Goal: Task Accomplishment & Management: Use online tool/utility

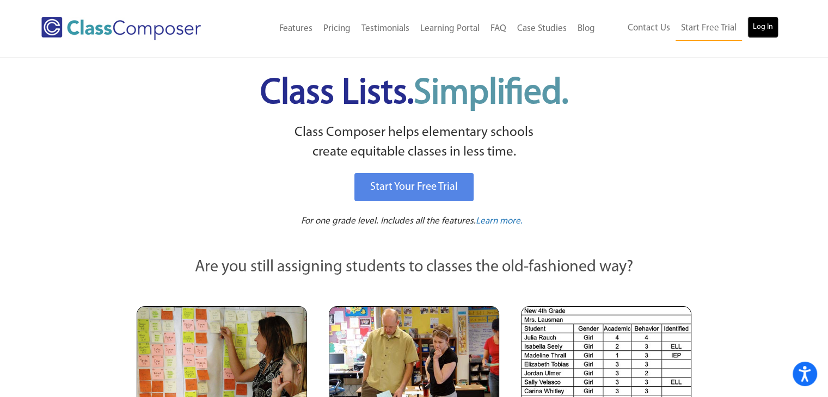
click at [748, 29] on link "Log In" at bounding box center [763, 27] width 31 height 22
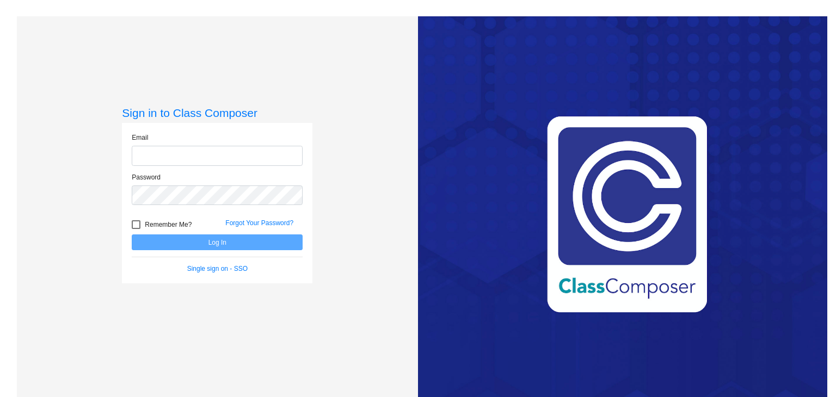
click at [228, 155] on input "email" at bounding box center [217, 156] width 171 height 20
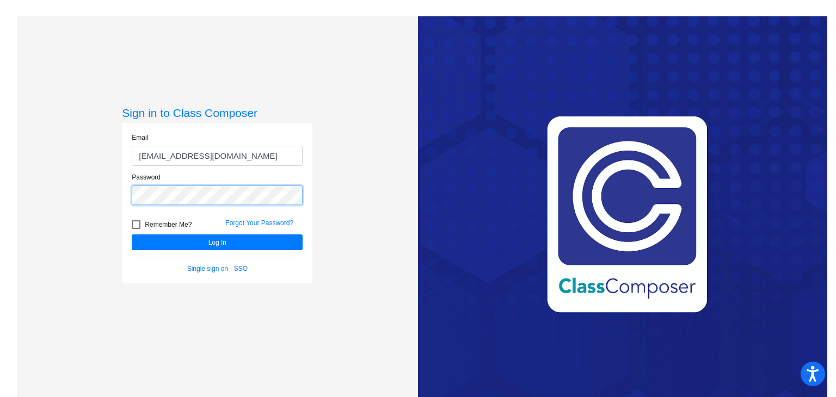
click at [132, 235] on button "Log In" at bounding box center [217, 243] width 171 height 16
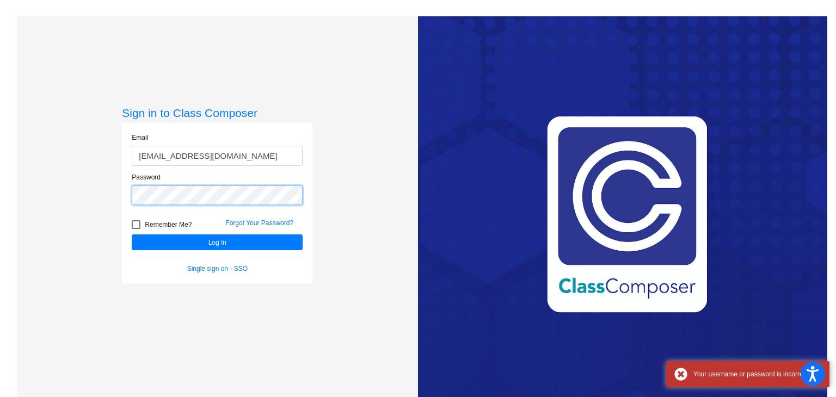
click at [46, 188] on div "Sign in to Class Composer Email sfildes@odcs.org Password Remember Me? Forgot Y…" at bounding box center [217, 214] width 401 height 397
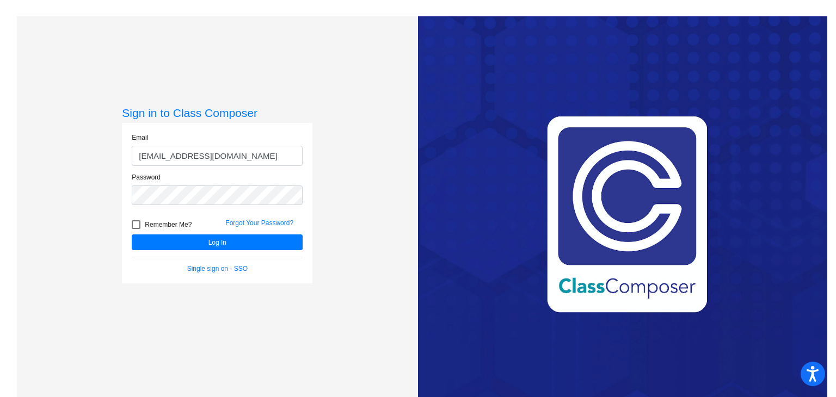
click at [17, 40] on div "Sign in to Class Composer Email sfildes@odcs.org Password Remember Me? Forgot Y…" at bounding box center [217, 214] width 401 height 397
click at [62, 197] on div "Sign in to Class Composer Email sfildes@odcs.org Password Remember Me? Forgot Y…" at bounding box center [217, 214] width 401 height 397
click at [132, 235] on button "Log In" at bounding box center [217, 243] width 171 height 16
drag, startPoint x: 227, startPoint y: 151, endPoint x: 21, endPoint y: 138, distance: 206.2
click at [21, 138] on div "Sign in to Class Composer Email sfildes@odcs.org Password Remember Me? Forgot Y…" at bounding box center [217, 214] width 401 height 397
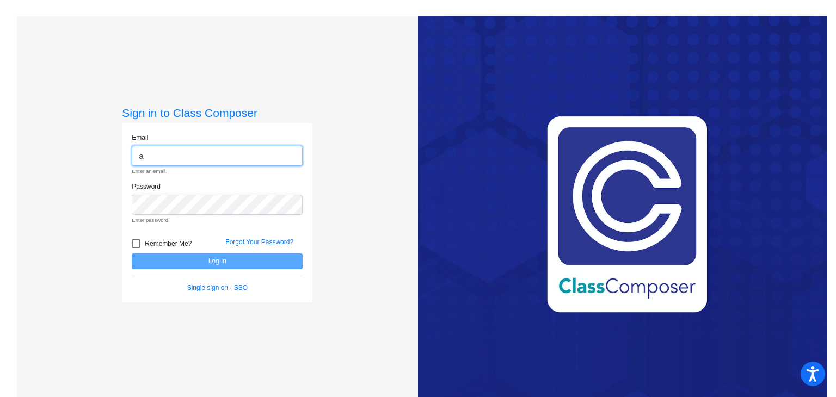
type input "alowe@odcs.org"
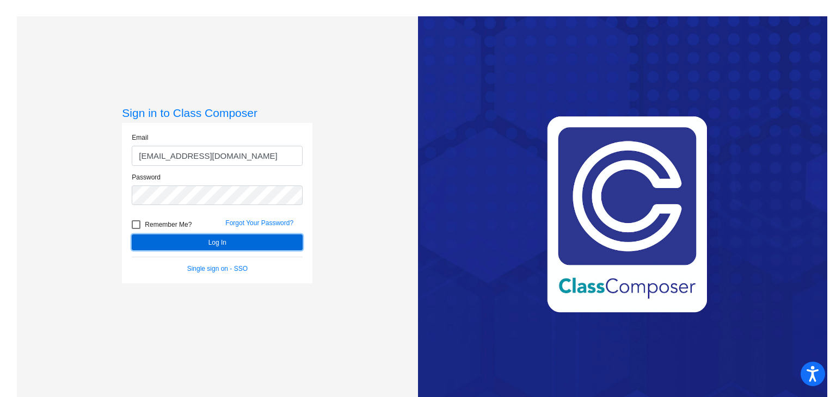
click at [199, 246] on button "Log In" at bounding box center [217, 243] width 171 height 16
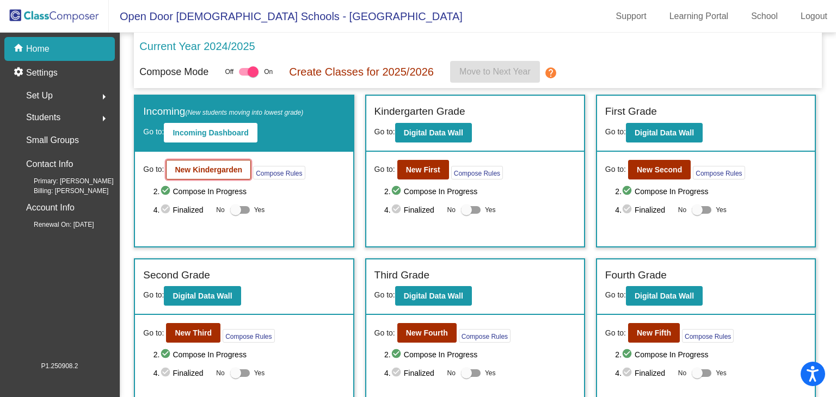
click at [197, 168] on b "New Kindergarden" at bounding box center [209, 170] width 68 height 9
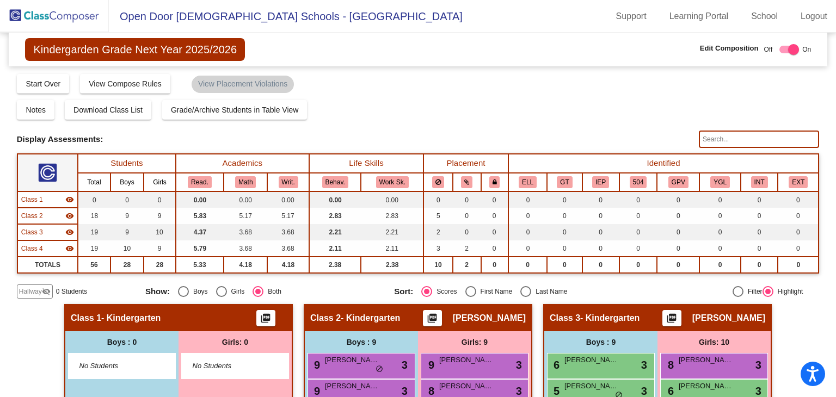
click at [74, 21] on img at bounding box center [54, 16] width 109 height 32
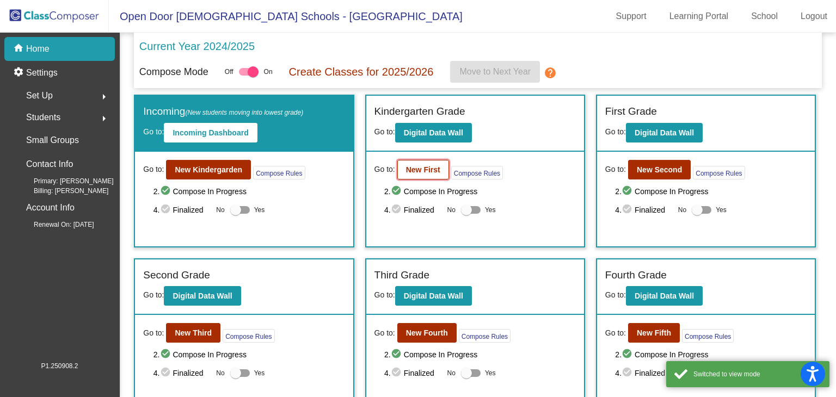
click at [429, 172] on b "New First" at bounding box center [423, 170] width 34 height 9
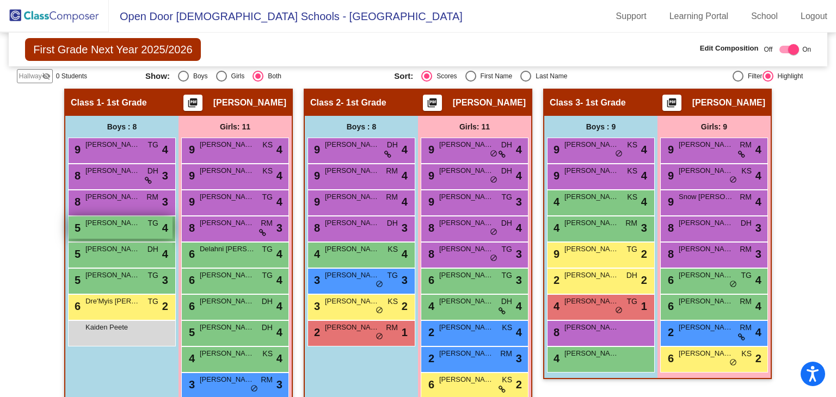
scroll to position [218, 0]
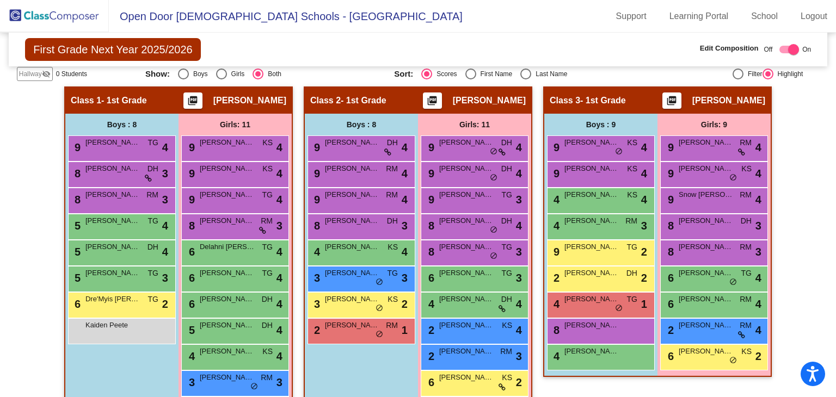
click at [199, 101] on mat-icon "picture_as_pdf" at bounding box center [192, 102] width 13 height 15
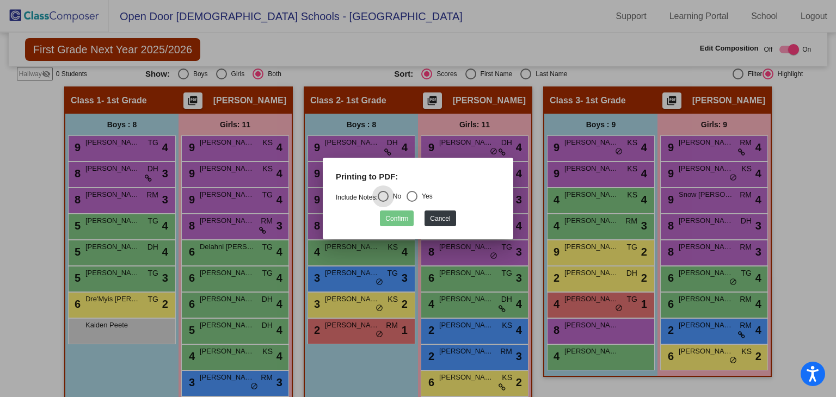
click at [420, 194] on div "Yes" at bounding box center [425, 197] width 15 height 10
click at [412, 202] on input "Yes" at bounding box center [412, 202] width 1 height 1
radio input "true"
click at [399, 215] on button "Confirm" at bounding box center [397, 219] width 34 height 16
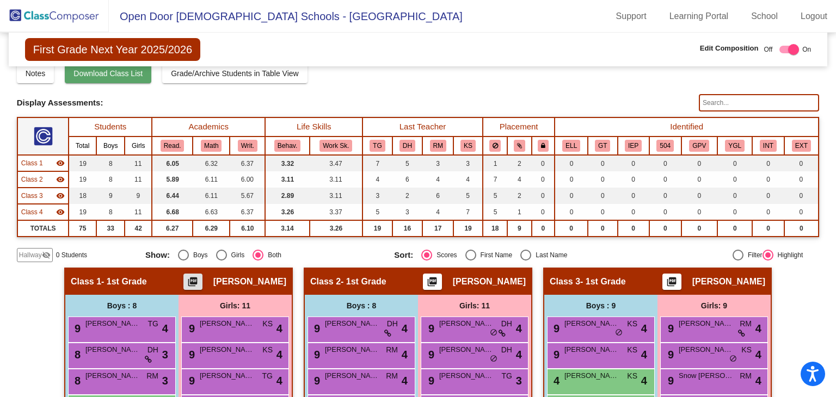
scroll to position [0, 0]
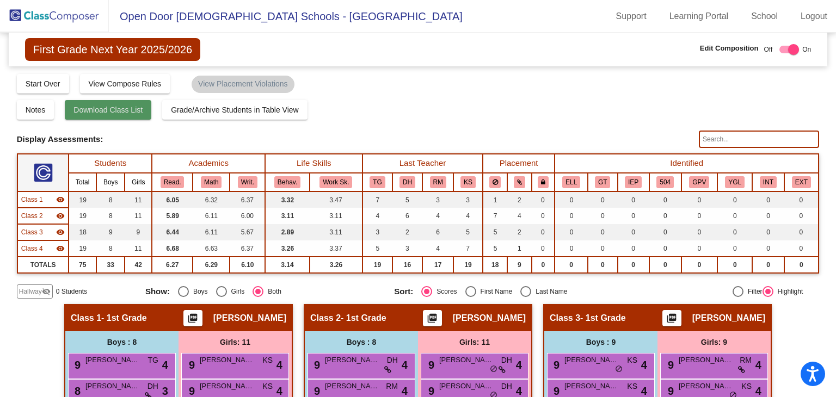
click at [136, 113] on span "Download Class List" at bounding box center [108, 110] width 69 height 9
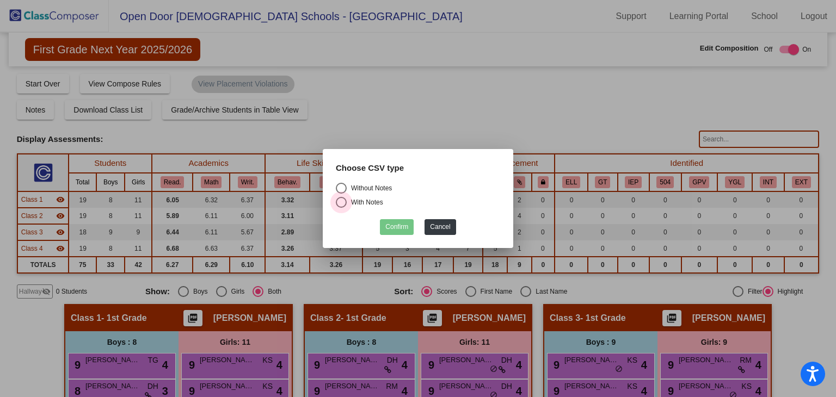
click at [346, 200] on div "Select an option" at bounding box center [341, 202] width 11 height 11
click at [341, 208] on input "With Notes" at bounding box center [341, 208] width 1 height 1
radio input "true"
drag, startPoint x: 395, startPoint y: 221, endPoint x: 406, endPoint y: 290, distance: 70.6
click at [395, 221] on button "Confirm" at bounding box center [397, 227] width 34 height 16
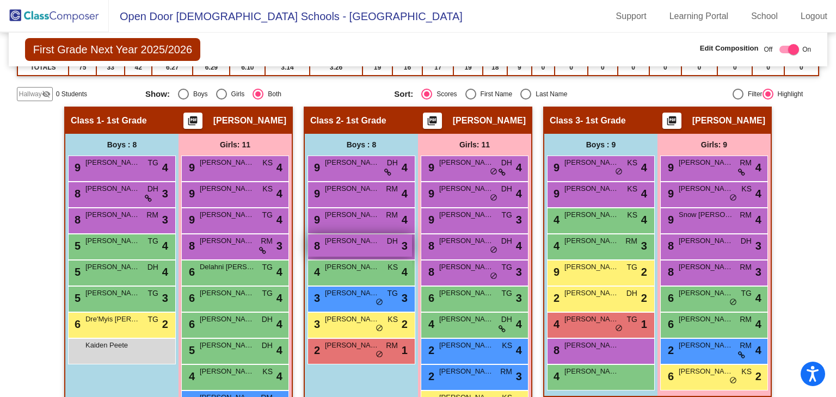
scroll to position [218, 0]
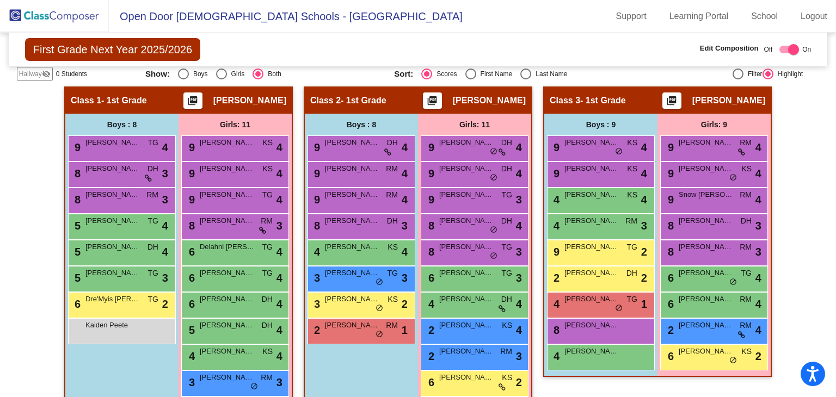
click at [249, 105] on div "Class 1 - 1st Grade picture_as_pdf Sarah Lowe" at bounding box center [178, 101] width 227 height 26
click at [199, 96] on mat-icon "picture_as_pdf" at bounding box center [192, 102] width 13 height 15
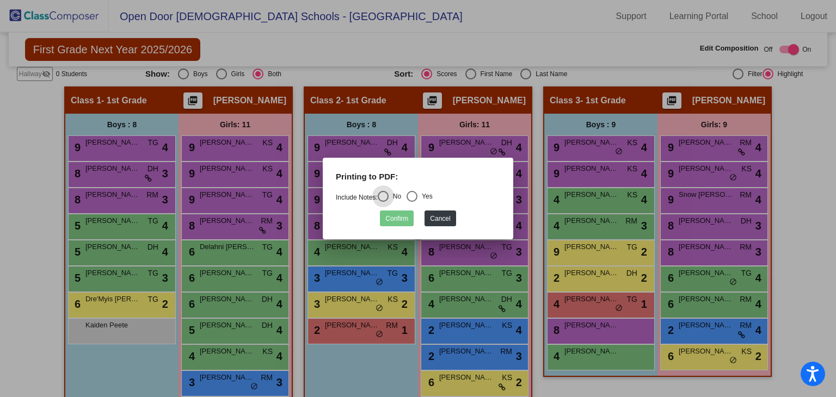
click at [415, 193] on div "Select an option" at bounding box center [412, 196] width 11 height 11
click at [412, 202] on input "Yes" at bounding box center [412, 202] width 1 height 1
radio input "true"
click at [401, 227] on mat-dialog-container "Printing to PDF: Include Notes: No Yes Confirm Cancel" at bounding box center [418, 199] width 191 height 82
click at [395, 213] on button "Confirm" at bounding box center [397, 219] width 34 height 16
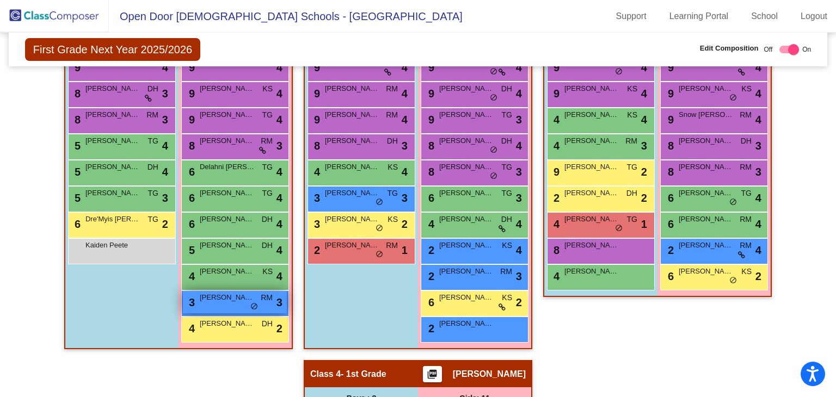
scroll to position [272, 0]
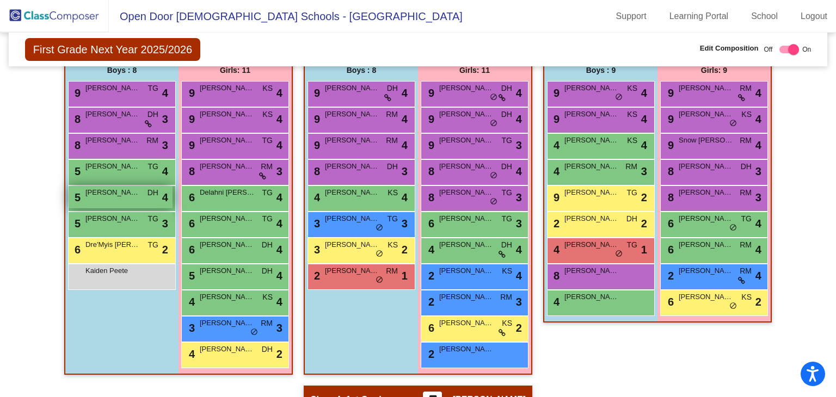
click at [127, 195] on span "Jase Weiland" at bounding box center [112, 192] width 54 height 11
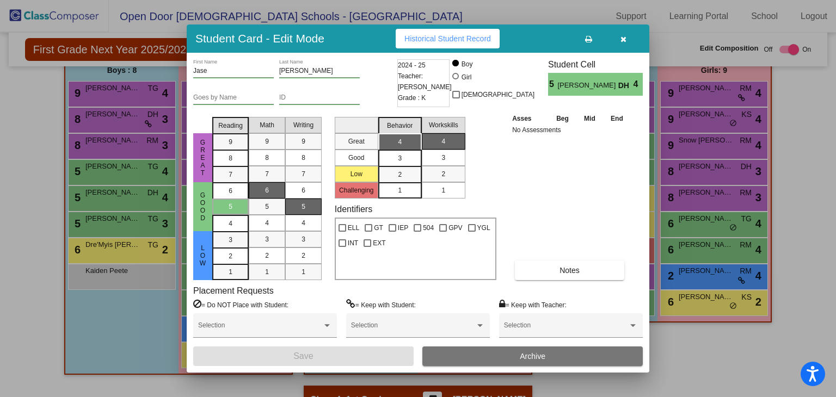
click at [476, 353] on button "Archive" at bounding box center [533, 357] width 221 height 20
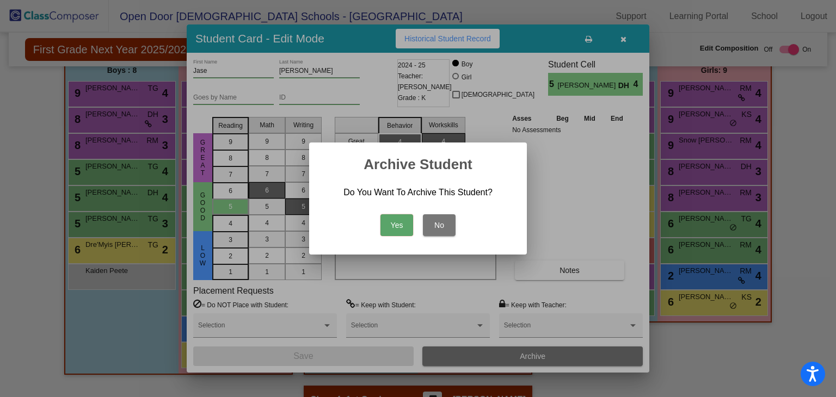
drag, startPoint x: 406, startPoint y: 224, endPoint x: 431, endPoint y: 238, distance: 29.0
click at [406, 226] on button "Yes" at bounding box center [397, 226] width 33 height 22
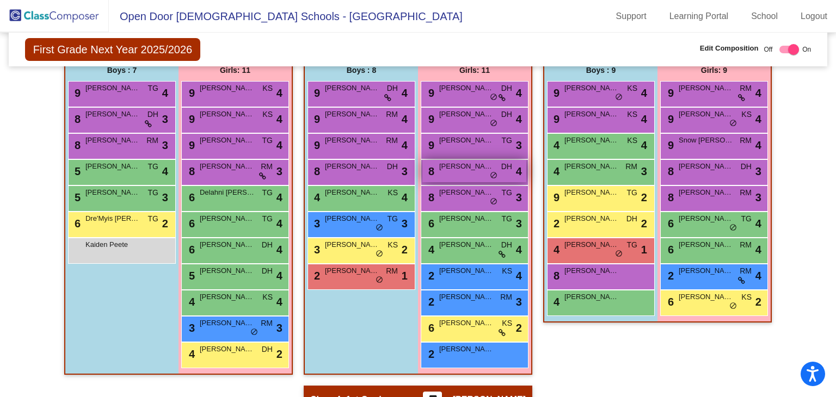
scroll to position [0, 0]
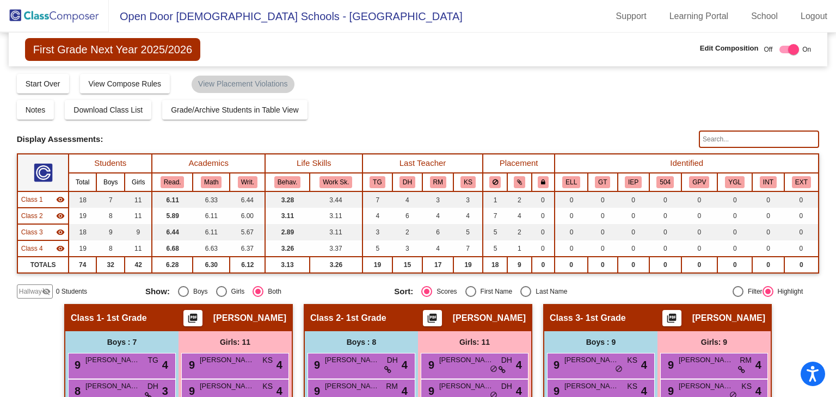
click at [397, 109] on div "Notes Download Class List Import Students Grade/Archive Students in Table View …" at bounding box center [418, 110] width 803 height 20
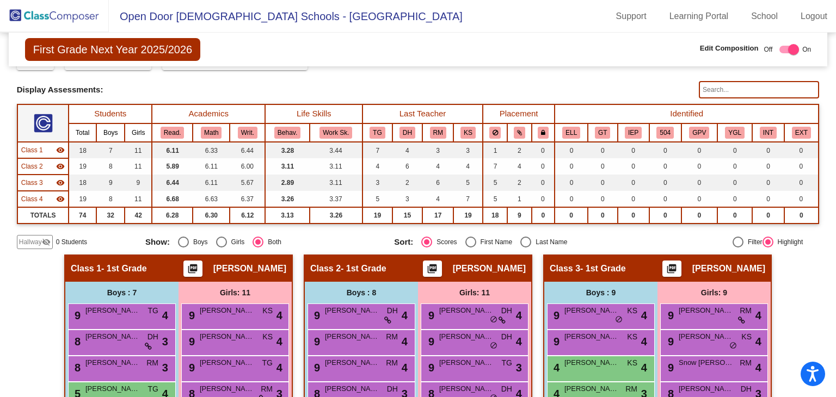
scroll to position [218, 0]
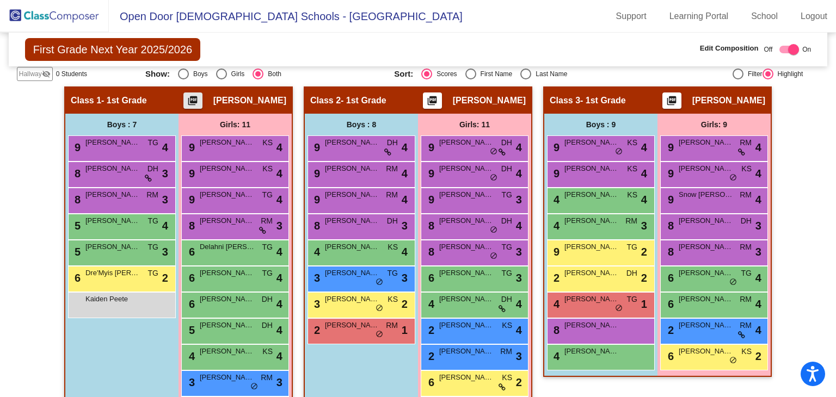
click at [199, 95] on mat-icon "picture_as_pdf" at bounding box center [192, 102] width 13 height 15
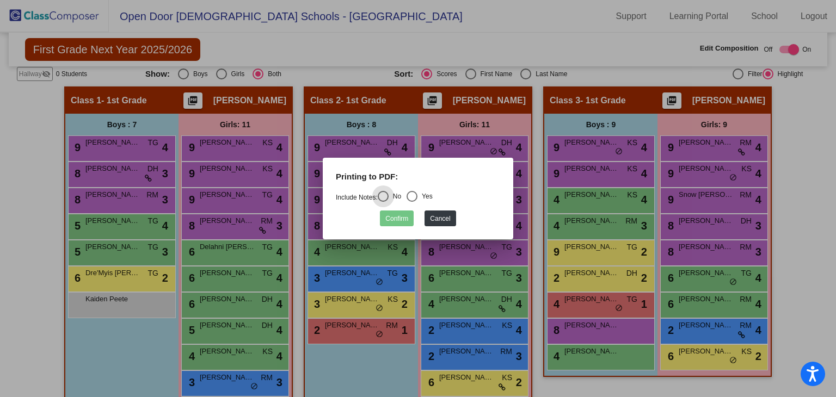
drag, startPoint x: 413, startPoint y: 196, endPoint x: 412, endPoint y: 221, distance: 24.6
click at [414, 197] on div "Select an option" at bounding box center [412, 196] width 11 height 11
click at [412, 202] on input "Yes" at bounding box center [412, 202] width 1 height 1
radio input "true"
click at [403, 221] on button "Confirm" at bounding box center [397, 219] width 34 height 16
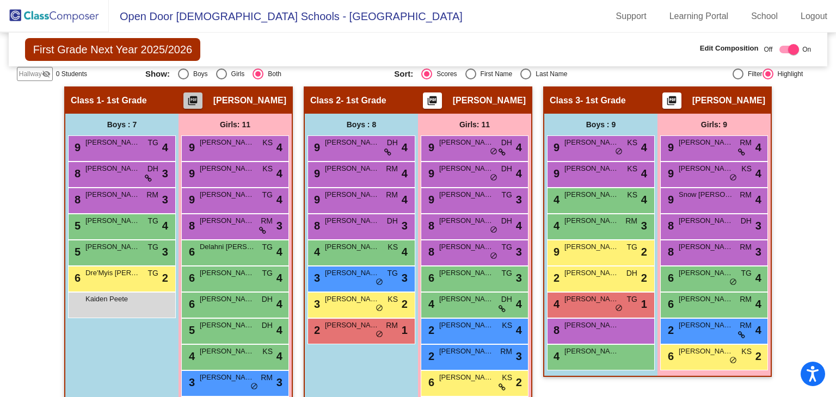
click at [199, 98] on mat-icon "picture_as_pdf" at bounding box center [192, 102] width 13 height 15
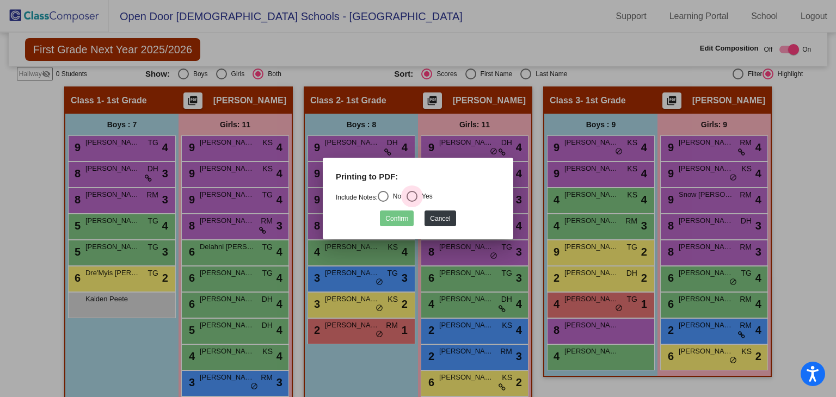
click at [410, 200] on div "Select an option" at bounding box center [412, 196] width 11 height 11
click at [412, 202] on input "Yes" at bounding box center [412, 202] width 1 height 1
radio input "true"
click at [399, 220] on button "Confirm" at bounding box center [397, 219] width 34 height 16
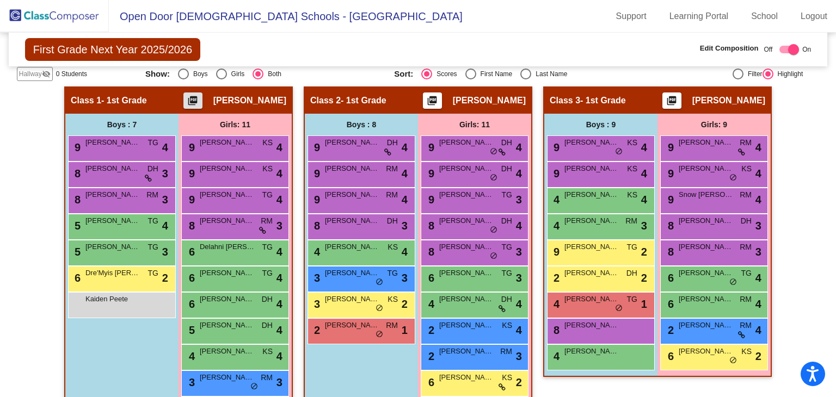
click at [442, 100] on button "picture_as_pdf" at bounding box center [432, 101] width 19 height 16
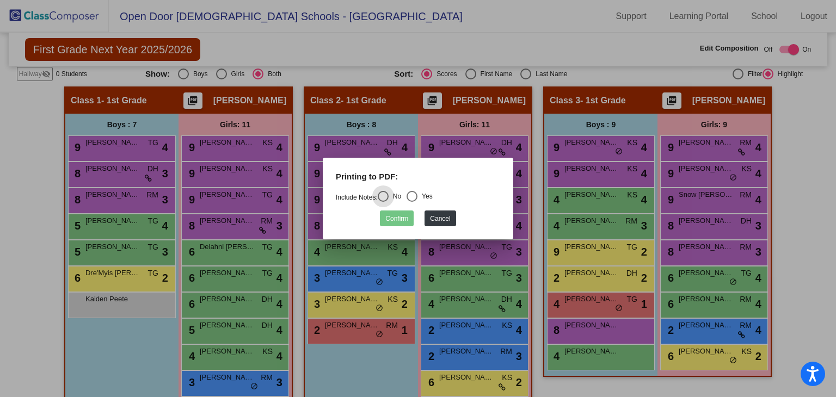
click at [409, 198] on div "Select an option" at bounding box center [412, 196] width 11 height 11
click at [412, 202] on input "Yes" at bounding box center [412, 202] width 1 height 1
radio input "true"
click at [409, 220] on button "Confirm" at bounding box center [397, 219] width 34 height 16
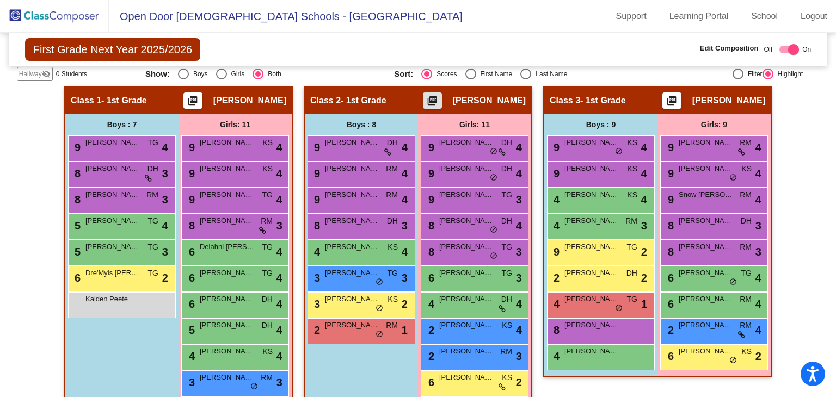
click at [682, 93] on button "picture_as_pdf" at bounding box center [672, 101] width 19 height 16
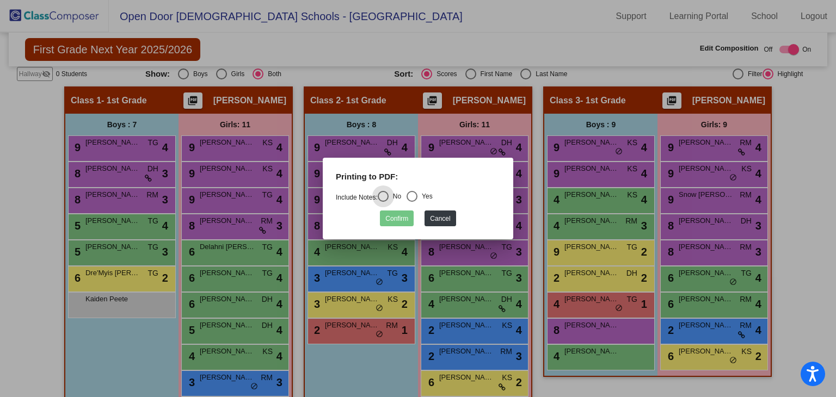
click at [425, 199] on div "Yes" at bounding box center [425, 197] width 15 height 10
click at [412, 202] on input "Yes" at bounding box center [412, 202] width 1 height 1
radio input "true"
drag, startPoint x: 398, startPoint y: 218, endPoint x: 666, endPoint y: 284, distance: 276.0
click at [399, 218] on button "Confirm" at bounding box center [397, 219] width 34 height 16
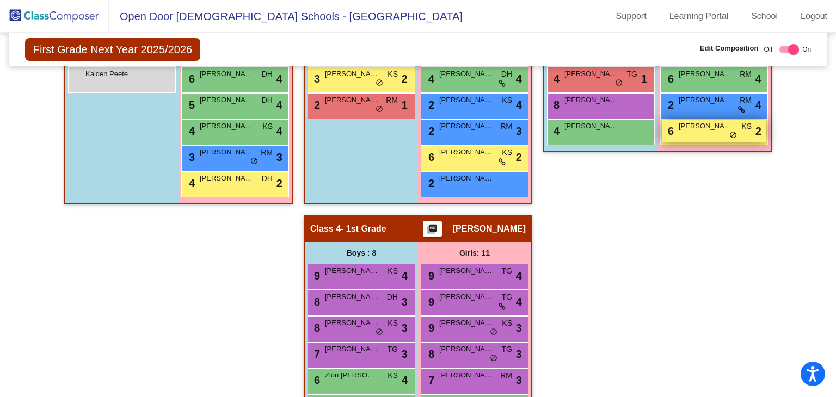
scroll to position [544, 0]
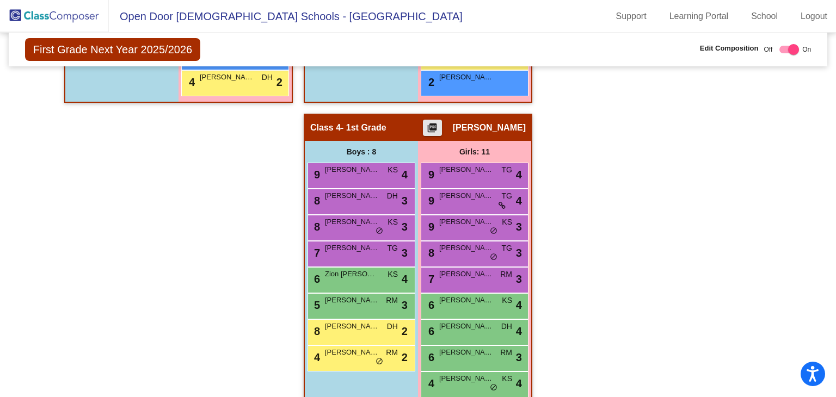
click at [439, 123] on mat-icon "picture_as_pdf" at bounding box center [432, 130] width 13 height 15
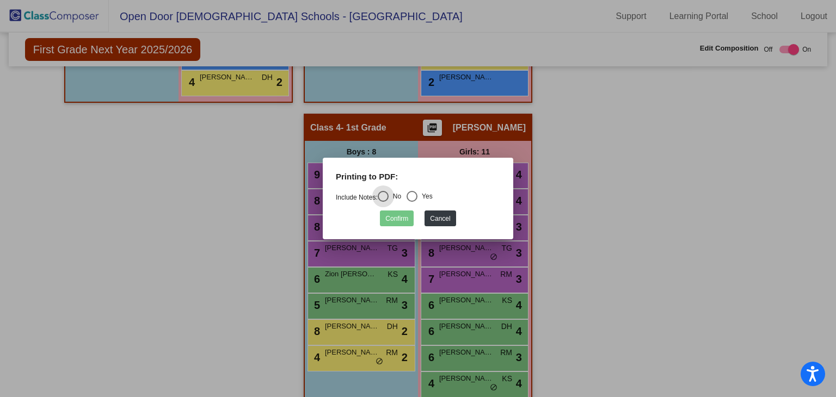
drag, startPoint x: 421, startPoint y: 197, endPoint x: 420, endPoint y: 203, distance: 6.6
click at [421, 197] on div "Yes" at bounding box center [425, 197] width 15 height 10
click at [412, 202] on input "Yes" at bounding box center [412, 202] width 1 height 1
radio input "true"
click at [409, 223] on button "Confirm" at bounding box center [397, 219] width 34 height 16
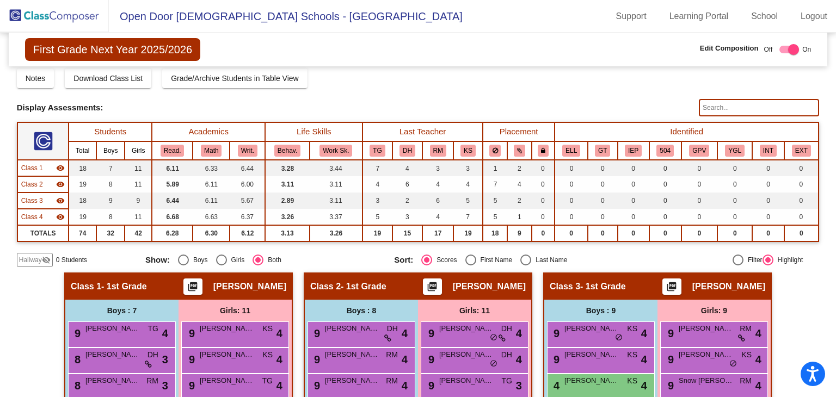
scroll to position [0, 0]
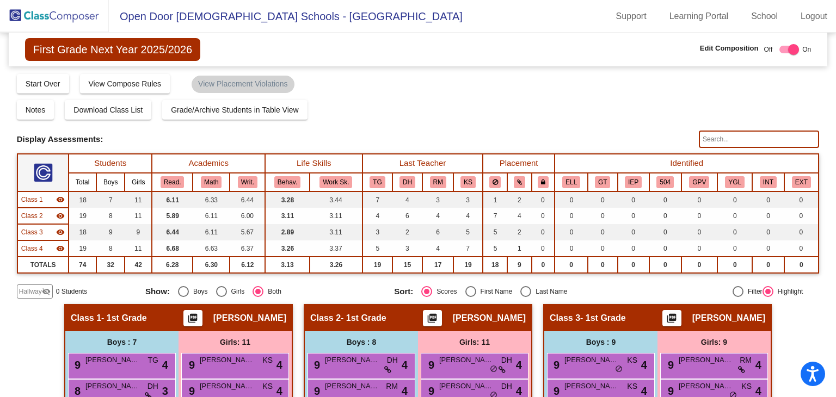
click at [59, 16] on img at bounding box center [54, 16] width 109 height 32
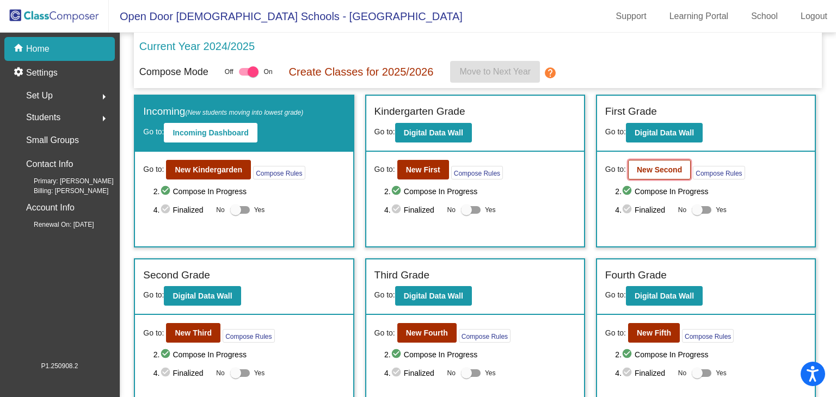
click at [651, 169] on b "New Second" at bounding box center [659, 170] width 45 height 9
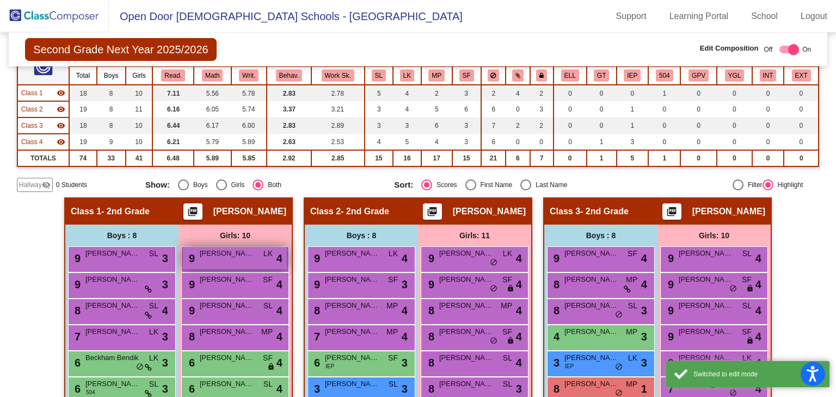
scroll to position [109, 0]
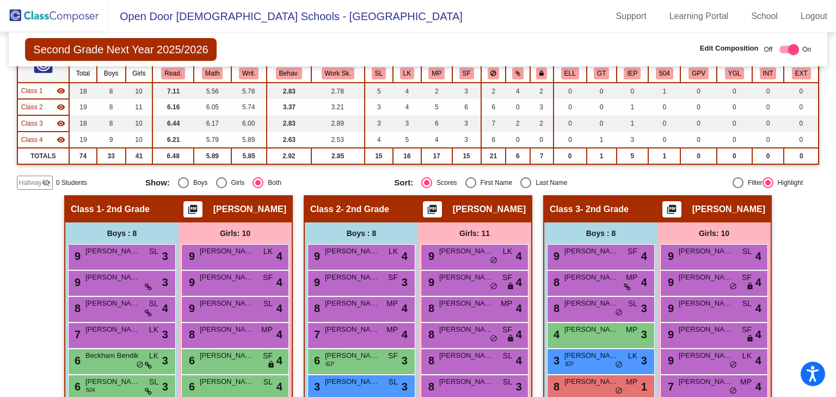
click at [199, 205] on mat-icon "picture_as_pdf" at bounding box center [192, 211] width 13 height 15
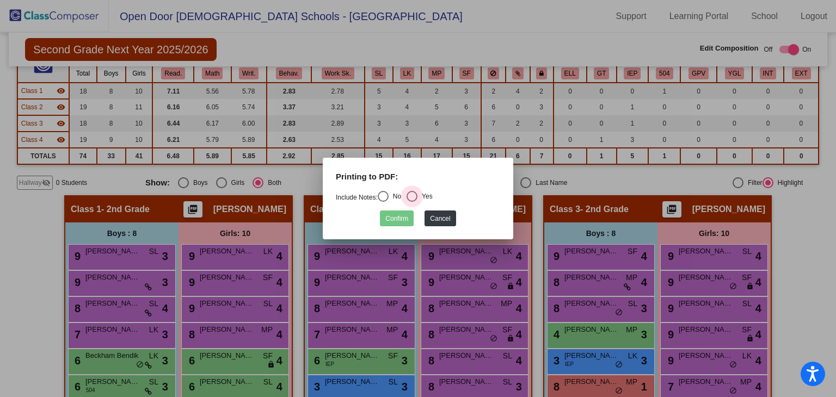
click at [420, 199] on div "Yes" at bounding box center [425, 197] width 15 height 10
click at [412, 202] on input "Yes" at bounding box center [412, 202] width 1 height 1
radio input "true"
click at [401, 218] on button "Confirm" at bounding box center [397, 219] width 34 height 16
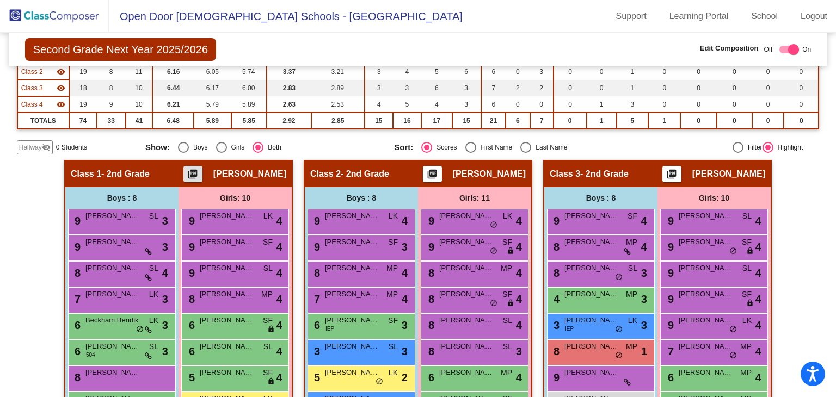
scroll to position [163, 0]
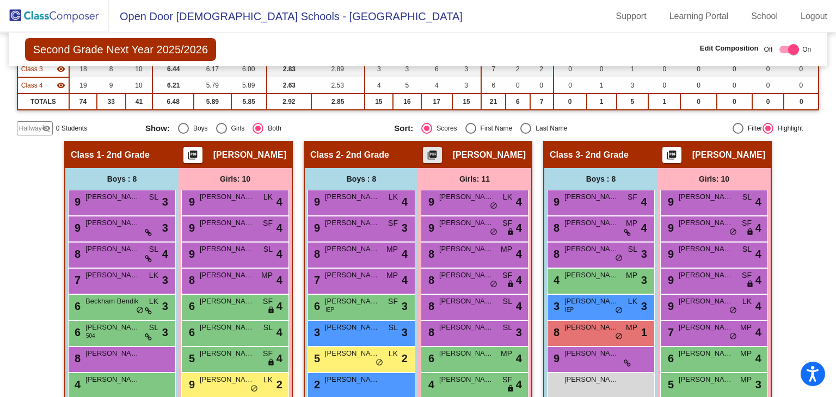
click at [442, 147] on button "picture_as_pdf" at bounding box center [432, 155] width 19 height 16
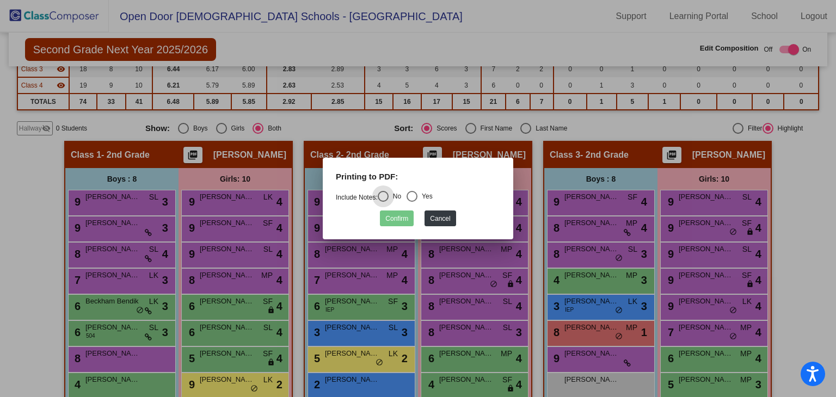
click at [420, 198] on div "Yes" at bounding box center [425, 197] width 15 height 10
click at [412, 202] on input "Yes" at bounding box center [412, 202] width 1 height 1
radio input "true"
click at [395, 223] on button "Confirm" at bounding box center [397, 219] width 34 height 16
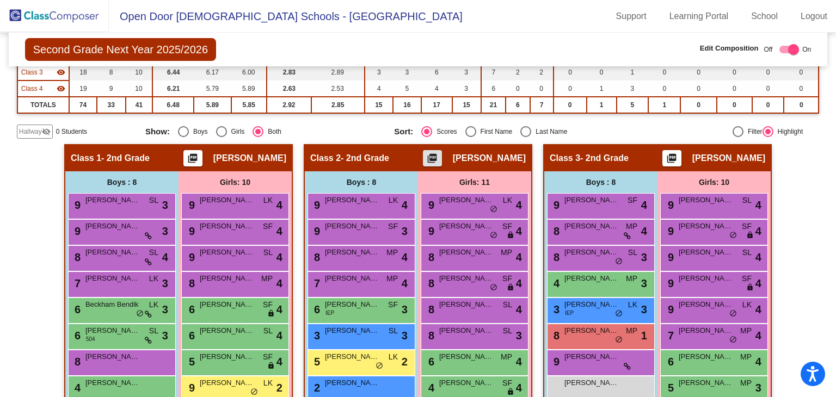
scroll to position [218, 0]
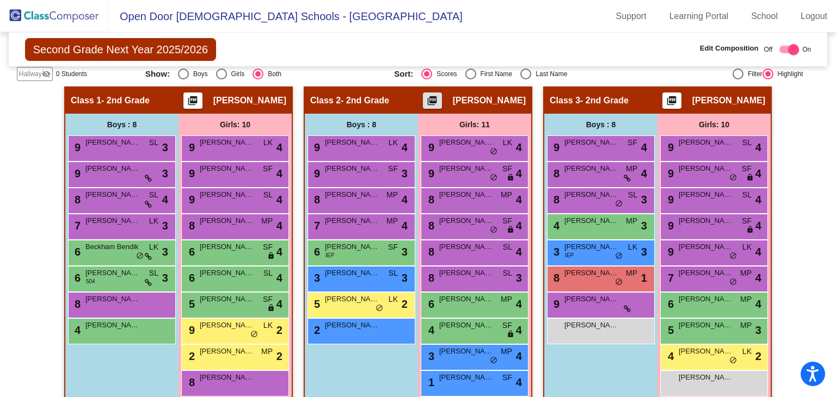
click at [682, 102] on button "picture_as_pdf" at bounding box center [672, 101] width 19 height 16
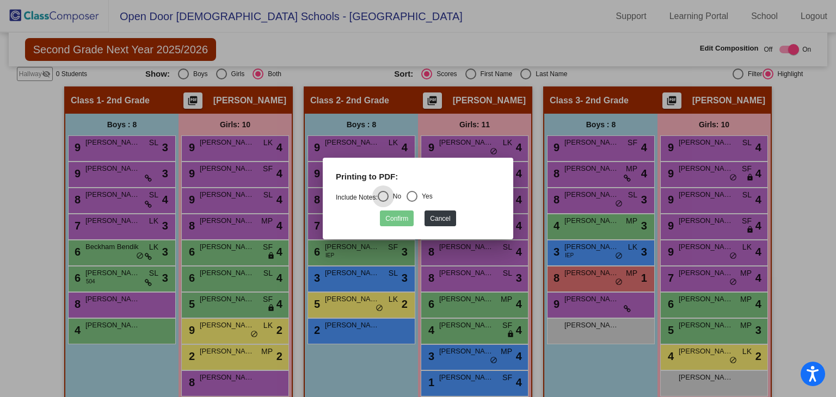
click at [418, 193] on div "Select an option" at bounding box center [412, 196] width 11 height 11
click at [412, 202] on input "Yes" at bounding box center [412, 202] width 1 height 1
radio input "true"
click at [401, 222] on button "Confirm" at bounding box center [397, 219] width 34 height 16
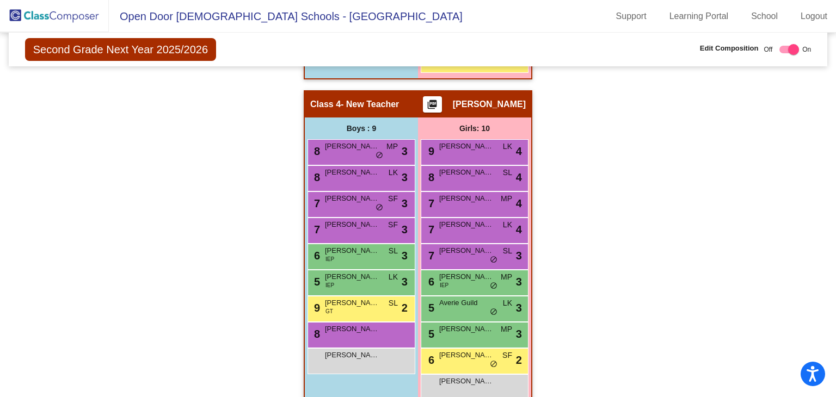
scroll to position [586, 0]
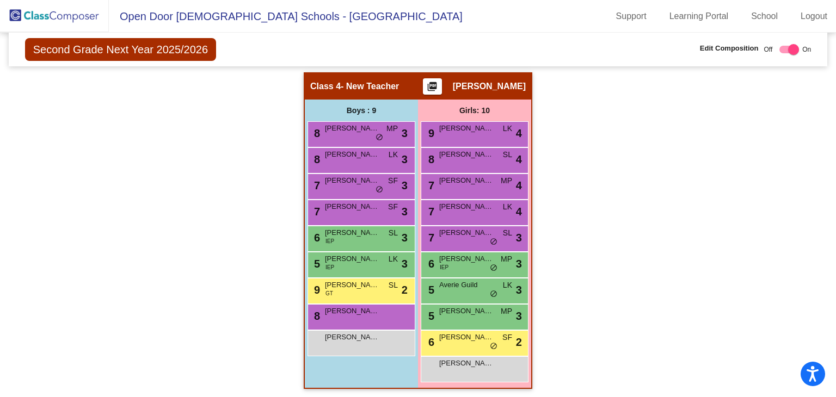
click at [439, 88] on mat-icon "picture_as_pdf" at bounding box center [432, 88] width 13 height 15
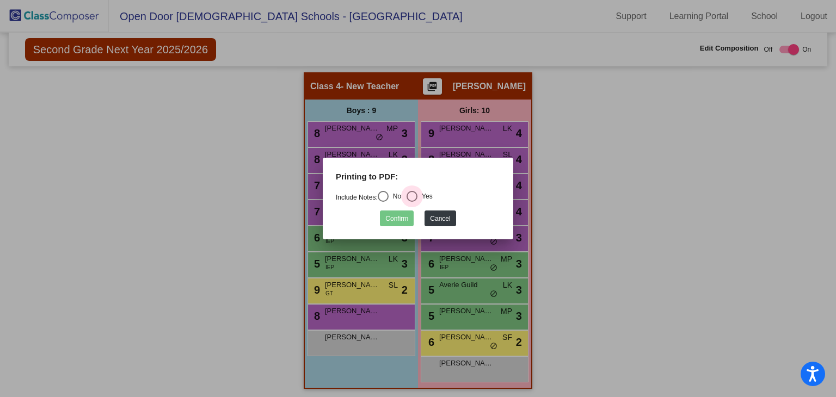
click at [418, 197] on div "Select an option" at bounding box center [412, 196] width 11 height 11
click at [412, 202] on input "Yes" at bounding box center [412, 202] width 1 height 1
radio input "true"
click at [395, 222] on button "Confirm" at bounding box center [397, 219] width 34 height 16
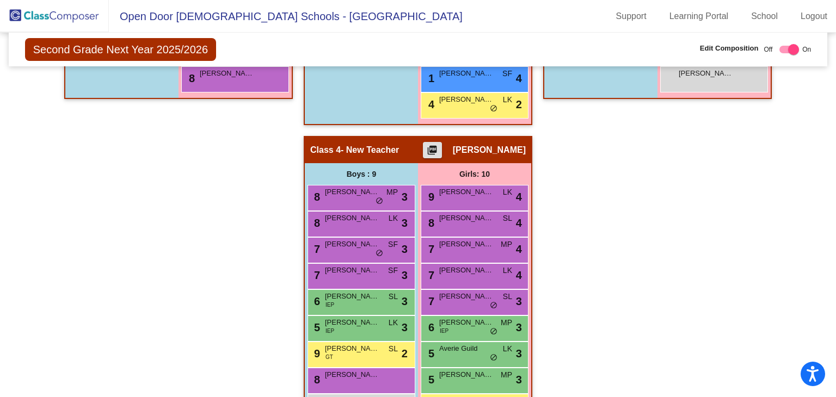
scroll to position [368, 0]
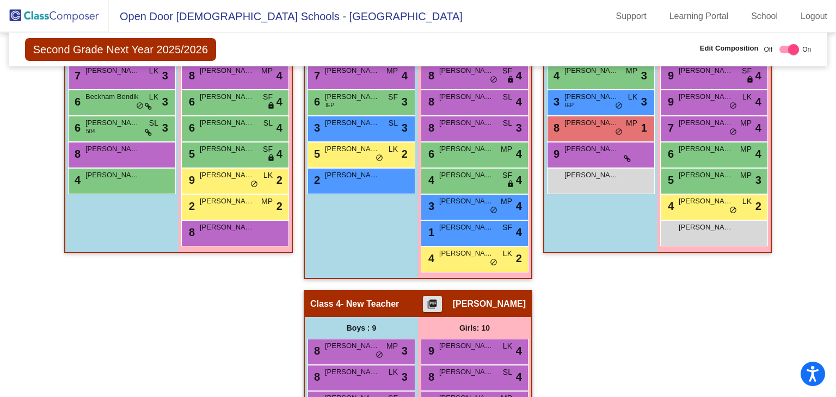
click at [76, 10] on img at bounding box center [54, 16] width 109 height 32
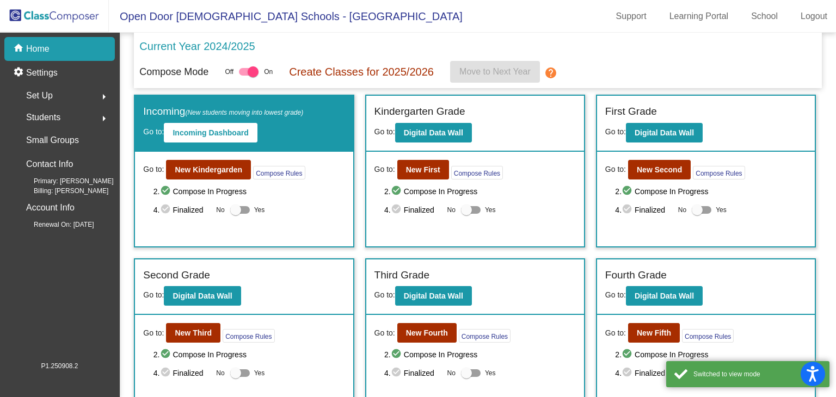
scroll to position [79, 0]
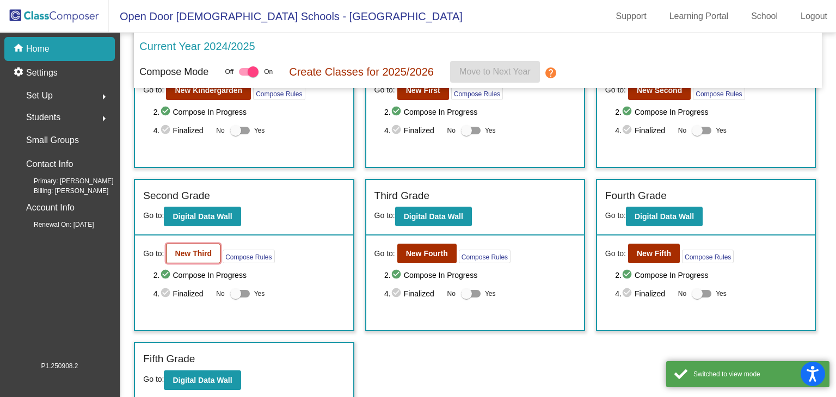
click at [200, 253] on b "New Third" at bounding box center [193, 253] width 37 height 9
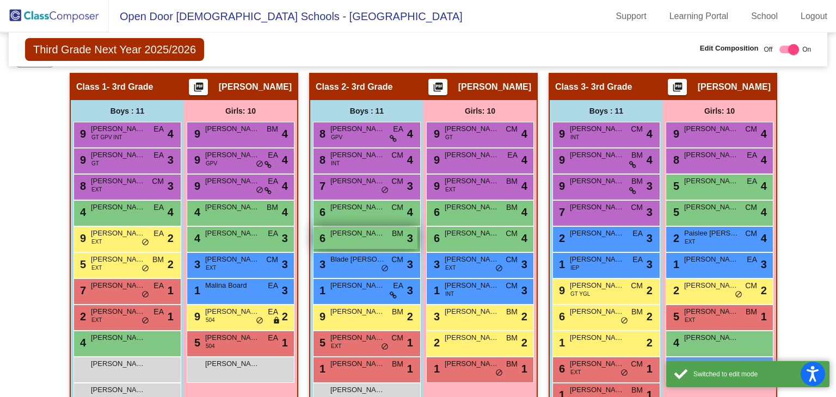
scroll to position [218, 0]
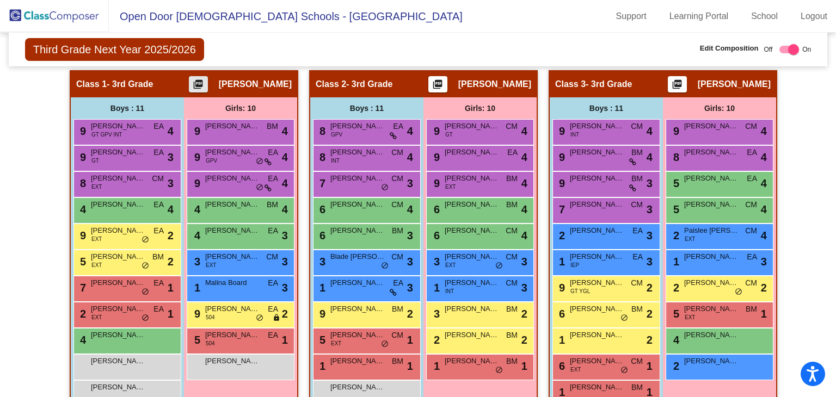
click at [205, 84] on mat-icon "picture_as_pdf" at bounding box center [198, 86] width 13 height 15
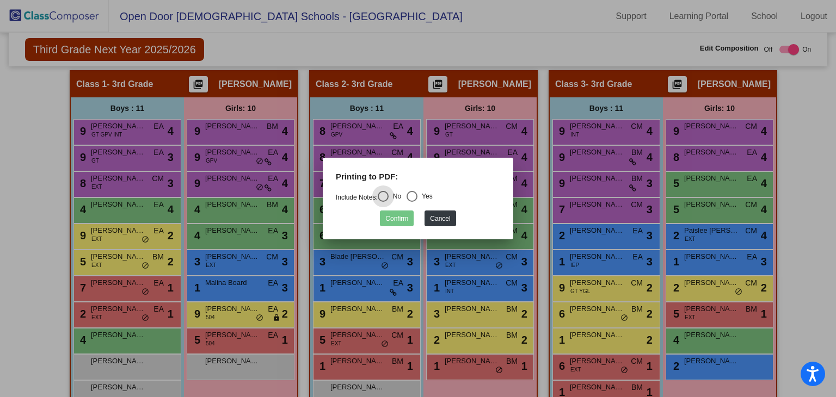
click at [416, 197] on div "Select an option" at bounding box center [412, 196] width 11 height 11
click at [412, 202] on input "Yes" at bounding box center [412, 202] width 1 height 1
radio input "true"
click at [407, 221] on button "Confirm" at bounding box center [397, 219] width 34 height 16
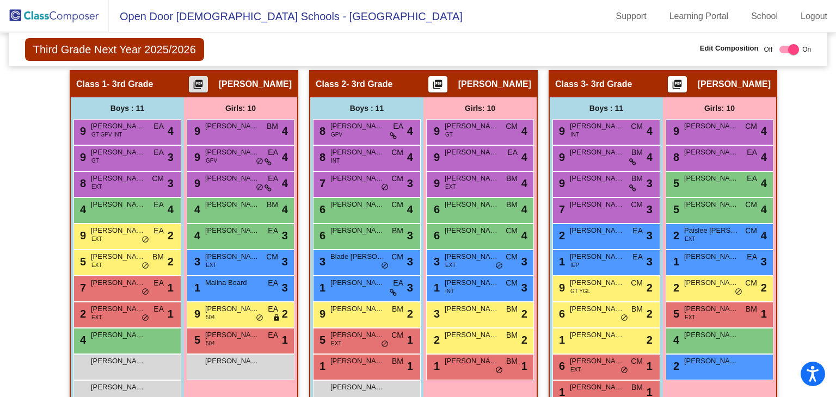
click at [467, 83] on div "Class 2 - 3rd Grade picture_as_pdf Becki Dorsey" at bounding box center [423, 84] width 227 height 26
click at [444, 84] on mat-icon "picture_as_pdf" at bounding box center [437, 86] width 13 height 15
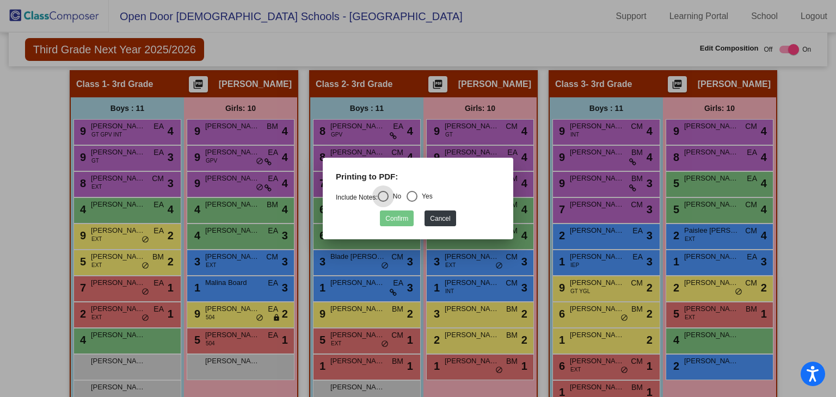
click at [422, 198] on div "Yes" at bounding box center [425, 197] width 15 height 10
click at [412, 202] on input "Yes" at bounding box center [412, 202] width 1 height 1
radio input "true"
click at [410, 217] on button "Confirm" at bounding box center [397, 219] width 34 height 16
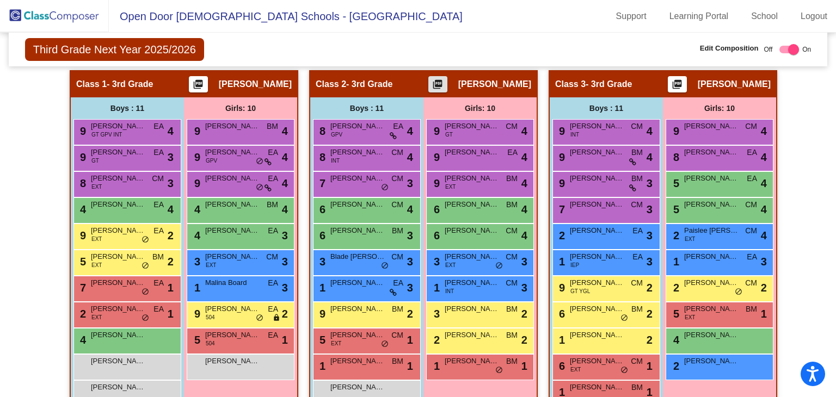
click at [684, 84] on mat-icon "picture_as_pdf" at bounding box center [677, 86] width 13 height 15
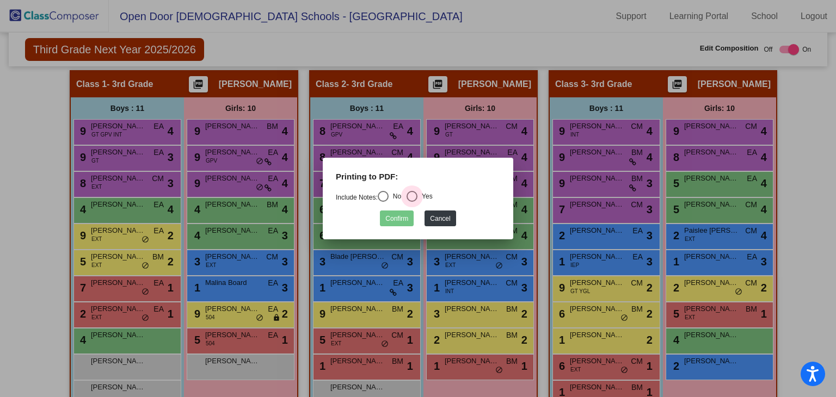
click at [412, 195] on div "Select an option" at bounding box center [412, 196] width 11 height 11
click at [412, 202] on input "Yes" at bounding box center [412, 202] width 1 height 1
radio input "true"
click at [404, 219] on button "Confirm" at bounding box center [397, 219] width 34 height 16
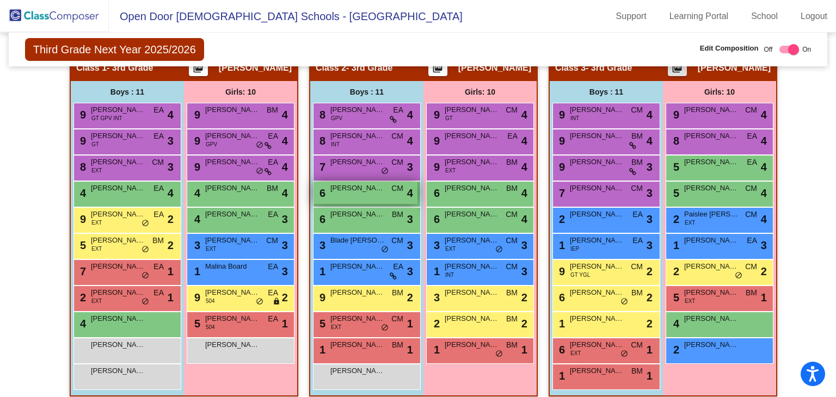
scroll to position [242, 0]
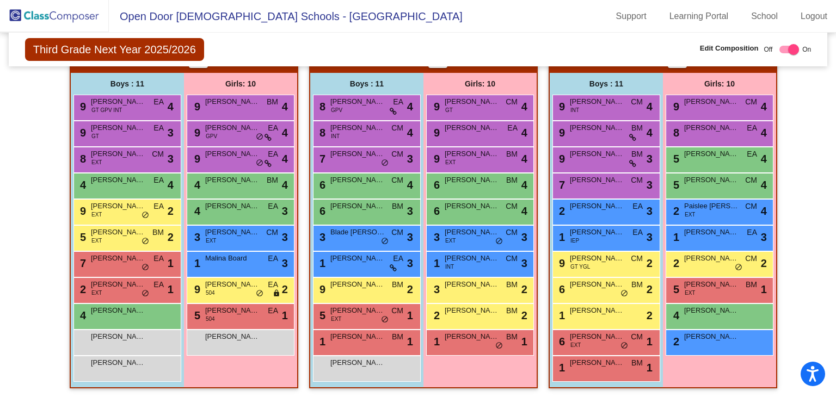
click at [57, 11] on img at bounding box center [54, 16] width 109 height 32
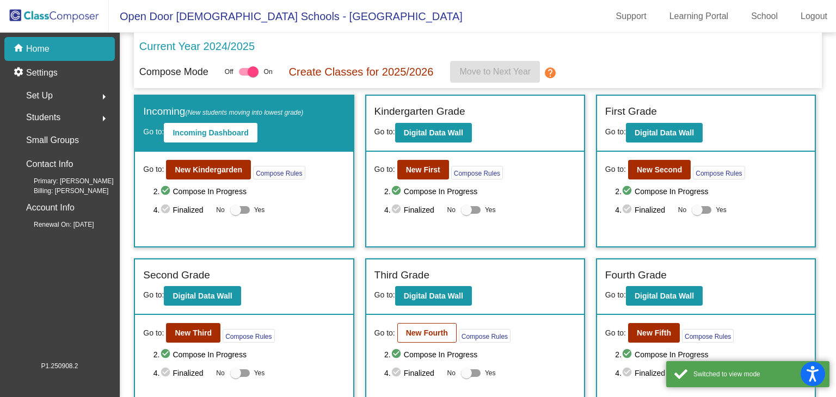
scroll to position [79, 0]
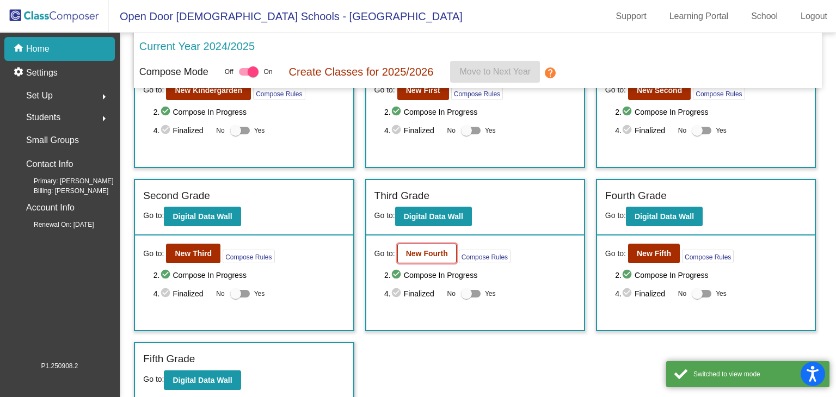
click at [414, 255] on b "New Fourth" at bounding box center [427, 253] width 42 height 9
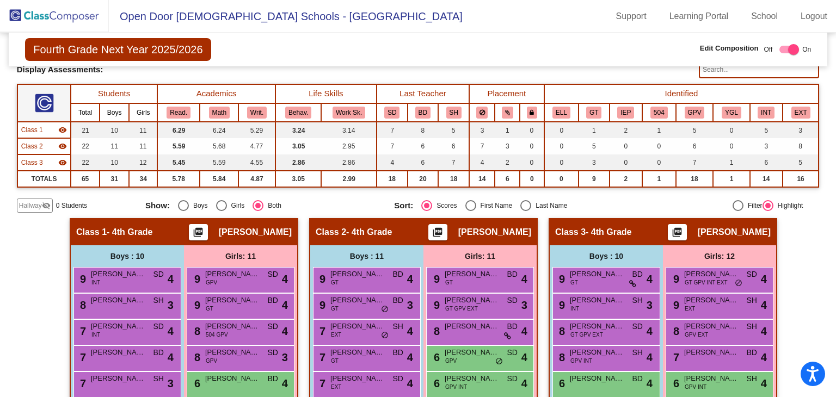
scroll to position [218, 0]
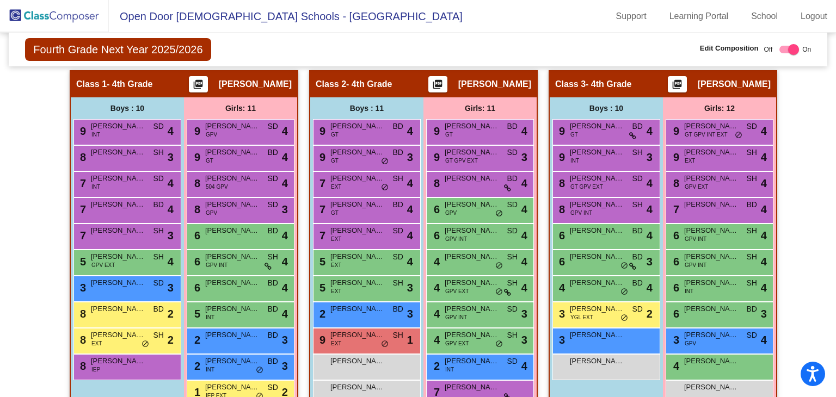
click at [208, 80] on button "picture_as_pdf" at bounding box center [198, 84] width 19 height 16
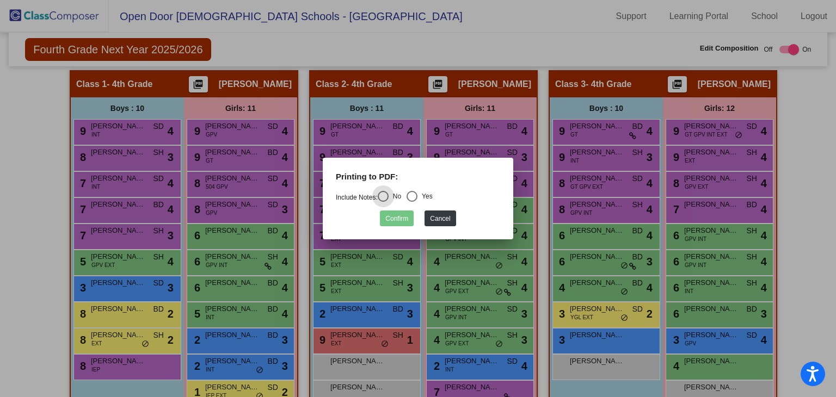
click at [412, 183] on div "Printing to PDF:" at bounding box center [418, 181] width 181 height 21
click at [416, 200] on div "Select an option" at bounding box center [412, 196] width 11 height 11
click at [412, 202] on input "Yes" at bounding box center [412, 202] width 1 height 1
radio input "true"
click at [387, 218] on button "Confirm" at bounding box center [397, 219] width 34 height 16
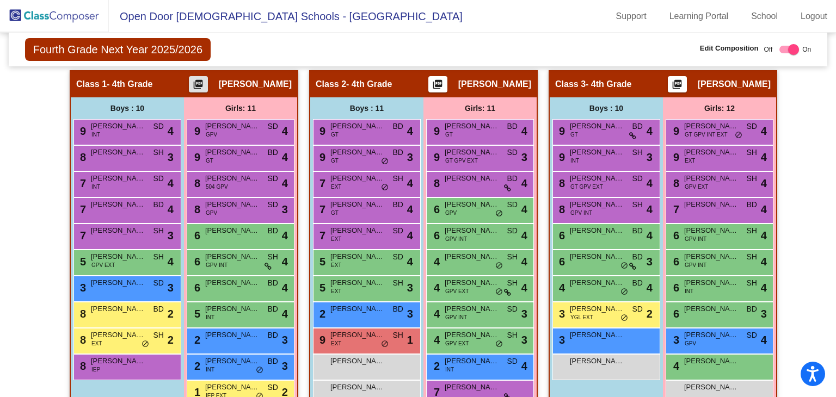
click at [444, 79] on mat-icon "picture_as_pdf" at bounding box center [437, 86] width 13 height 15
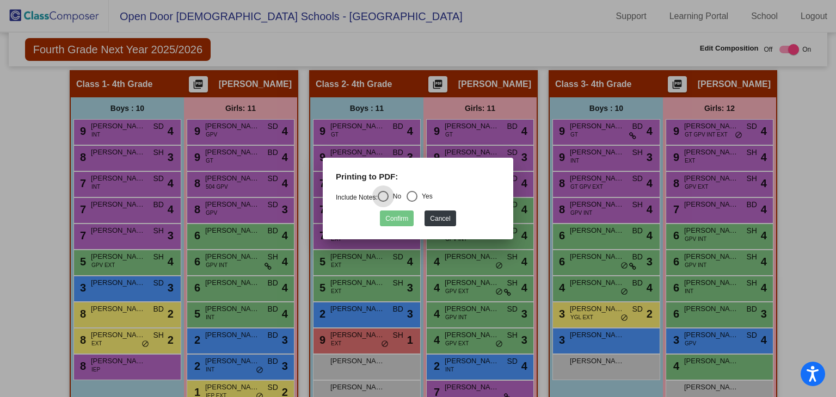
click at [416, 192] on div "Select an option" at bounding box center [412, 196] width 11 height 11
click at [412, 202] on input "Yes" at bounding box center [412, 202] width 1 height 1
radio input "true"
click at [409, 217] on button "Confirm" at bounding box center [397, 219] width 34 height 16
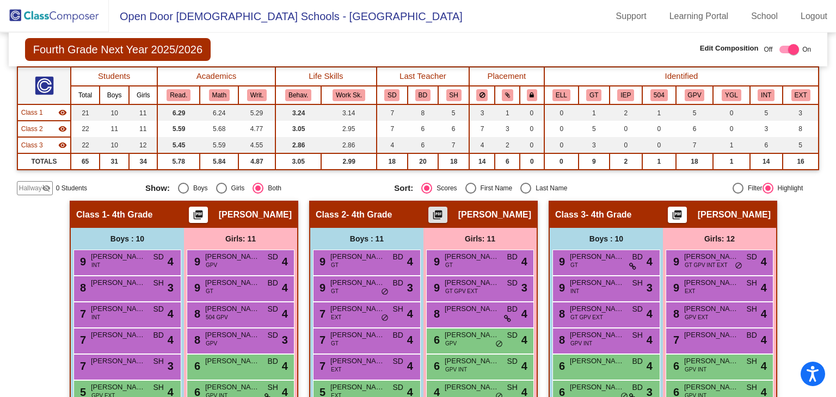
scroll to position [105, 0]
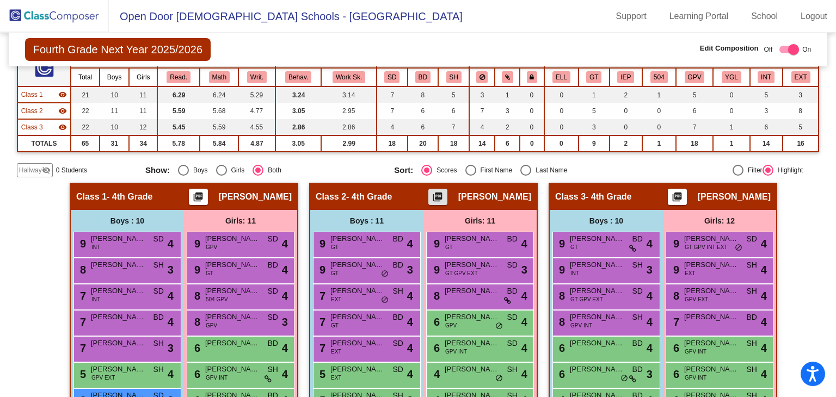
click at [684, 192] on mat-icon "picture_as_pdf" at bounding box center [677, 199] width 13 height 15
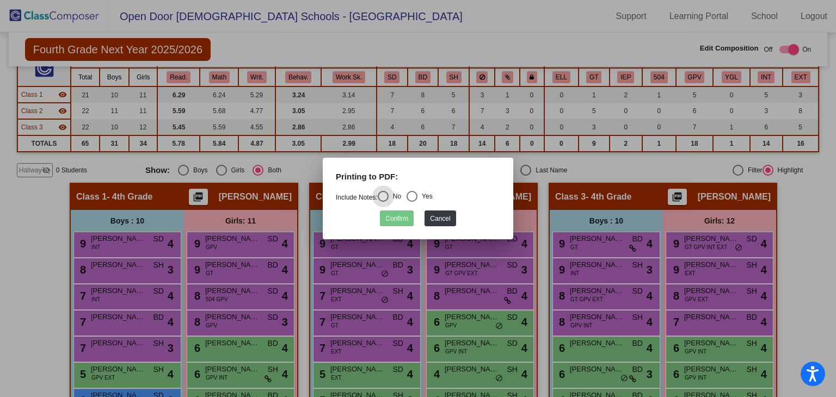
drag, startPoint x: 415, startPoint y: 192, endPoint x: 406, endPoint y: 212, distance: 21.9
click at [415, 192] on div "Select an option" at bounding box center [412, 196] width 11 height 11
click at [412, 202] on input "Yes" at bounding box center [412, 202] width 1 height 1
radio input "true"
click at [401, 220] on button "Confirm" at bounding box center [397, 219] width 34 height 16
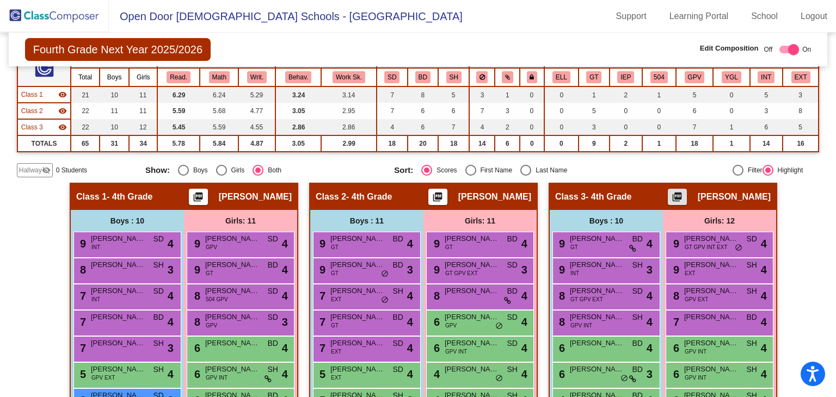
click at [62, 11] on img at bounding box center [54, 16] width 109 height 32
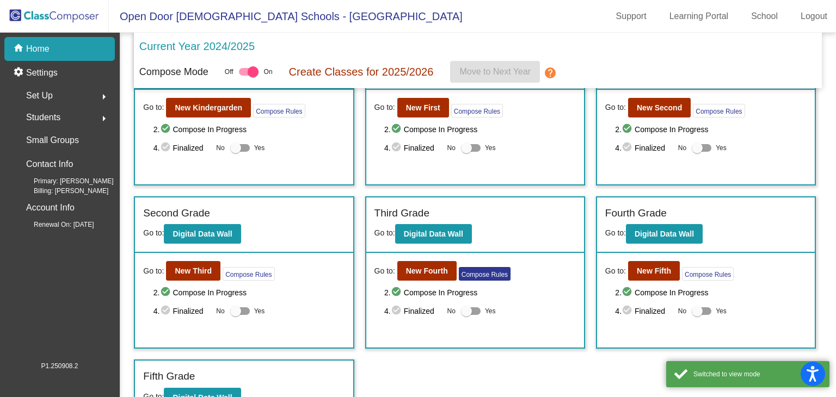
scroll to position [79, 0]
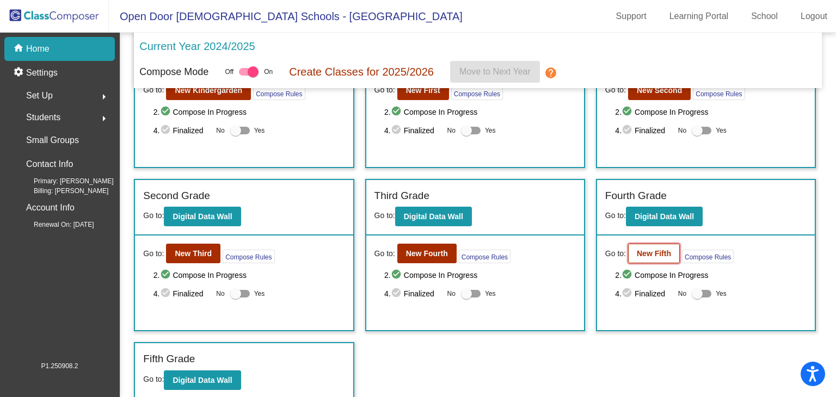
click at [640, 255] on b "New Fifth" at bounding box center [654, 253] width 34 height 9
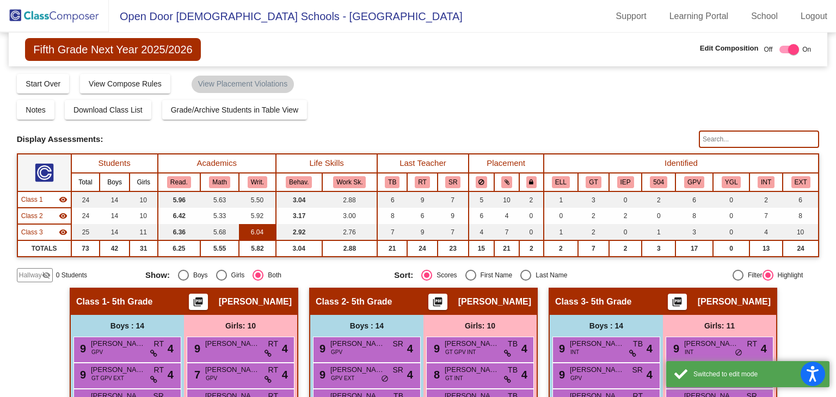
scroll to position [163, 0]
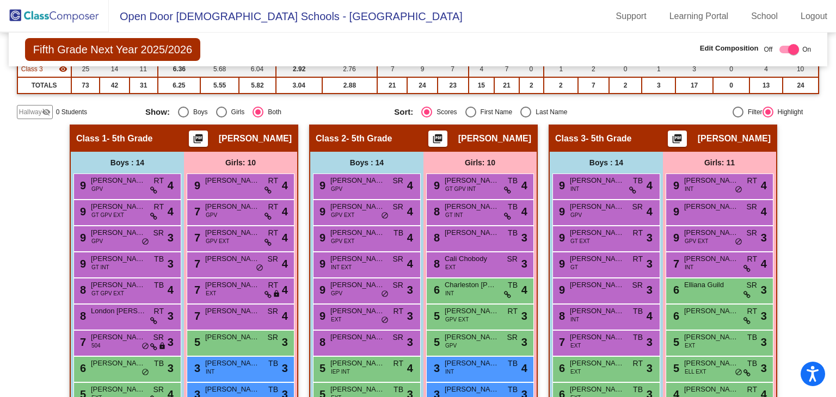
click at [202, 131] on button "picture_as_pdf" at bounding box center [198, 139] width 19 height 16
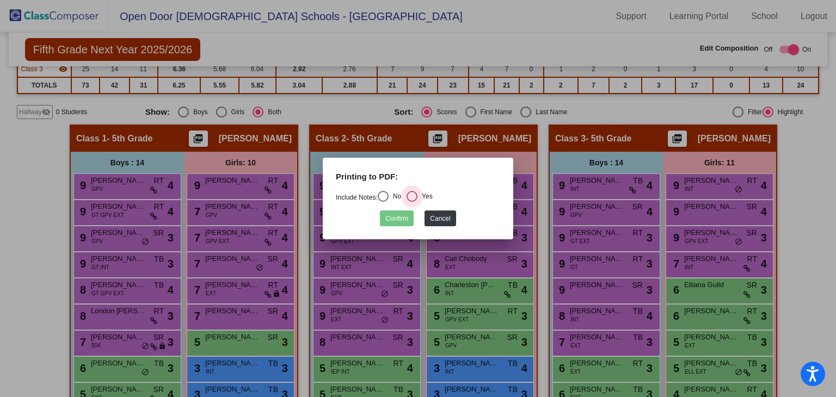
click at [414, 194] on div "Select an option" at bounding box center [412, 196] width 11 height 11
click at [412, 202] on input "Yes" at bounding box center [412, 202] width 1 height 1
radio input "true"
drag, startPoint x: 402, startPoint y: 220, endPoint x: 461, endPoint y: 249, distance: 66.0
click at [402, 220] on button "Confirm" at bounding box center [397, 219] width 34 height 16
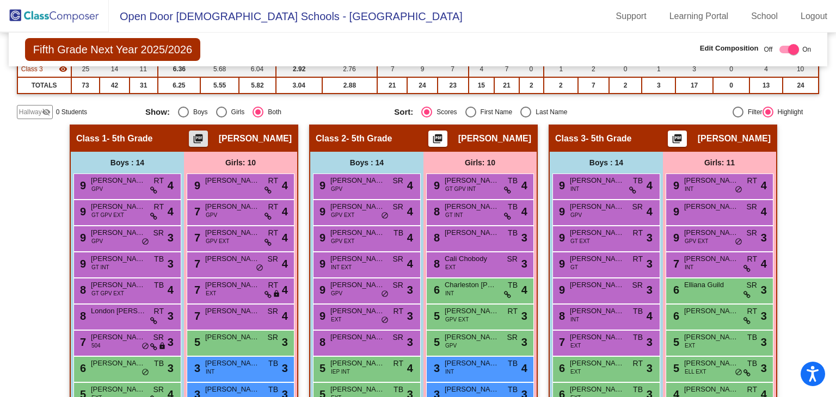
click at [448, 132] on button "picture_as_pdf" at bounding box center [438, 139] width 19 height 16
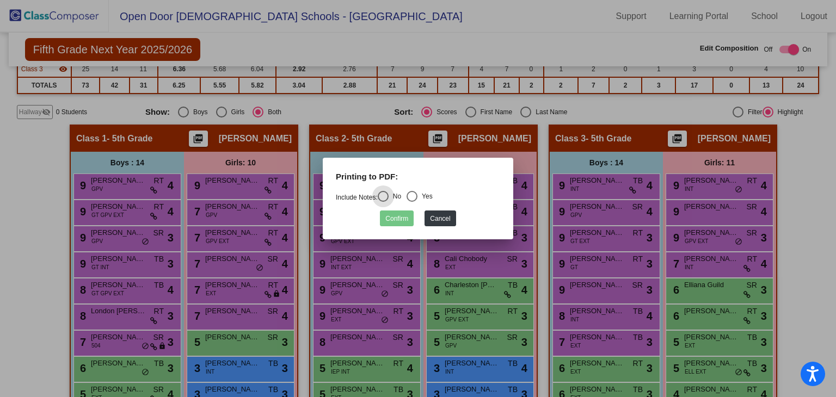
click at [420, 195] on div "Yes" at bounding box center [425, 197] width 15 height 10
click at [412, 202] on input "Yes" at bounding box center [412, 202] width 1 height 1
radio input "true"
click at [401, 217] on button "Confirm" at bounding box center [397, 219] width 34 height 16
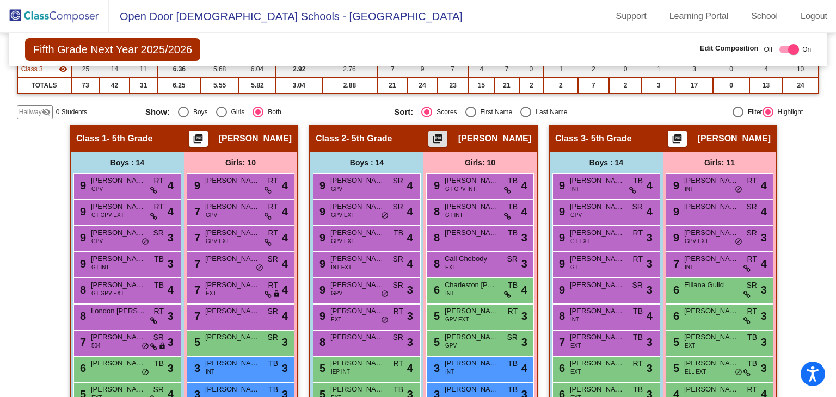
click at [687, 138] on button "picture_as_pdf" at bounding box center [677, 139] width 19 height 16
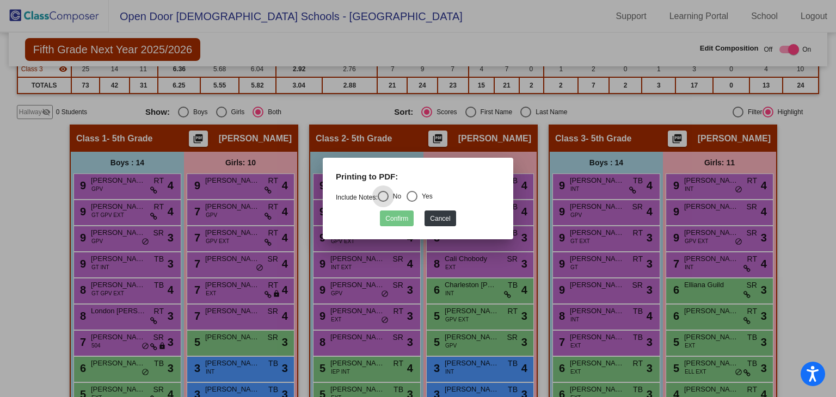
click at [416, 197] on div "Select an option" at bounding box center [412, 196] width 11 height 11
click at [412, 202] on input "Yes" at bounding box center [412, 202] width 1 height 1
radio input "true"
click at [410, 218] on button "Confirm" at bounding box center [397, 219] width 34 height 16
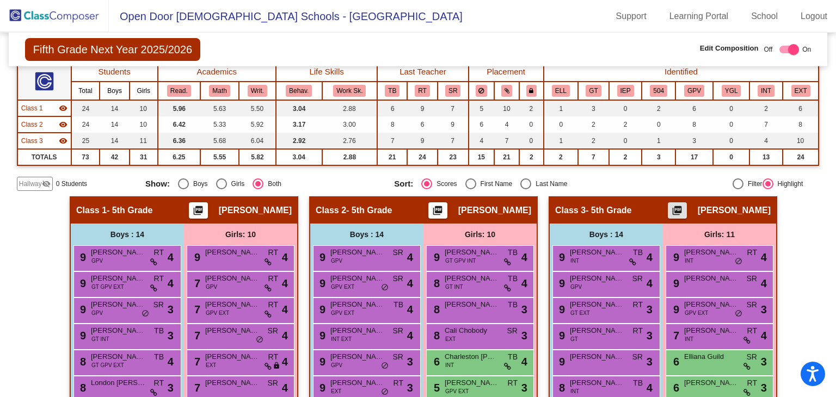
scroll to position [0, 0]
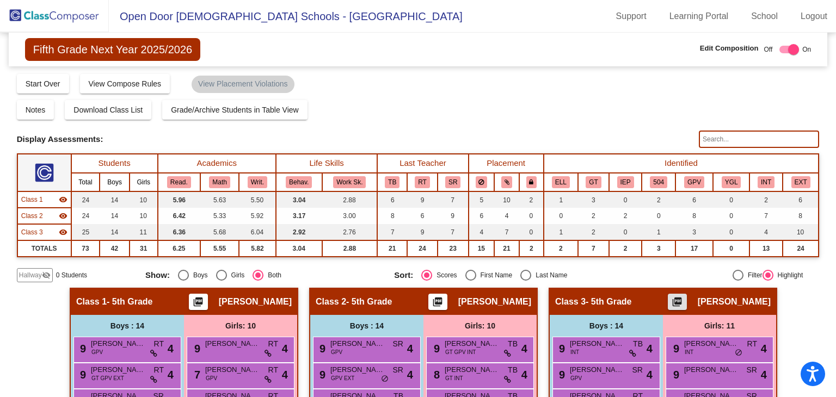
checkbox input "false"
drag, startPoint x: 72, startPoint y: 19, endPoint x: 296, endPoint y: 118, distance: 244.7
click at [72, 19] on img at bounding box center [54, 16] width 109 height 32
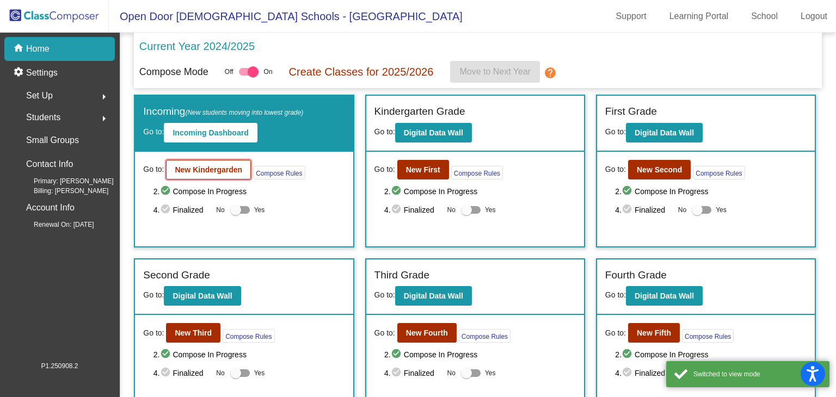
click at [201, 162] on button "New Kindergarden" at bounding box center [208, 170] width 85 height 20
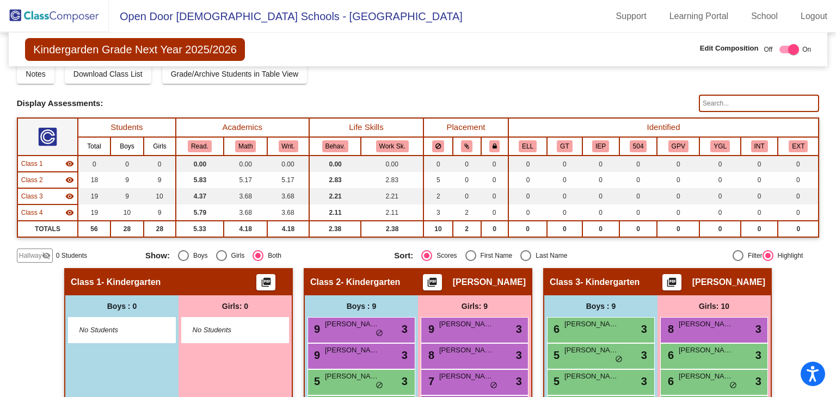
scroll to position [54, 0]
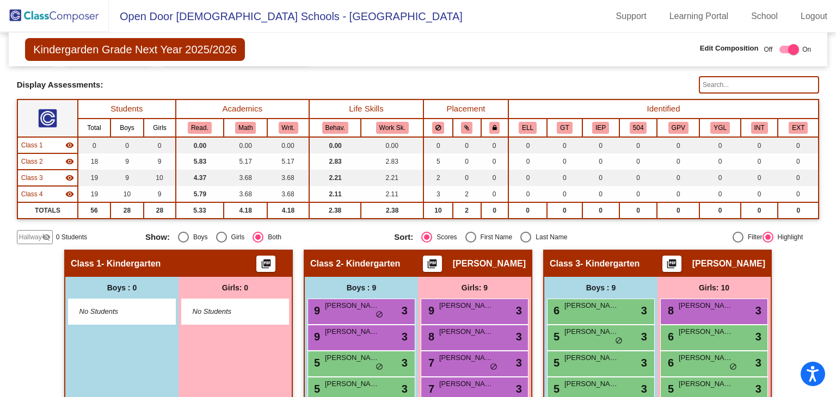
click at [439, 263] on mat-icon "picture_as_pdf" at bounding box center [432, 266] width 13 height 15
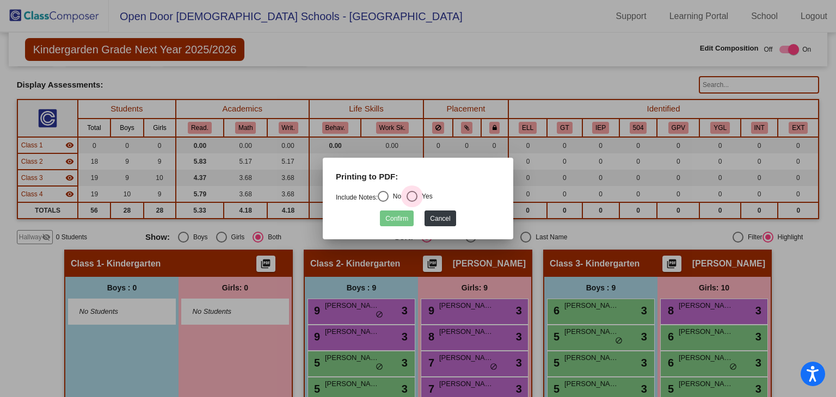
drag, startPoint x: 413, startPoint y: 199, endPoint x: 405, endPoint y: 215, distance: 18.3
click at [413, 199] on div "Select an option" at bounding box center [412, 196] width 11 height 11
click at [412, 202] on input "Yes" at bounding box center [412, 202] width 1 height 1
radio input "true"
drag, startPoint x: 402, startPoint y: 217, endPoint x: 510, endPoint y: 248, distance: 111.7
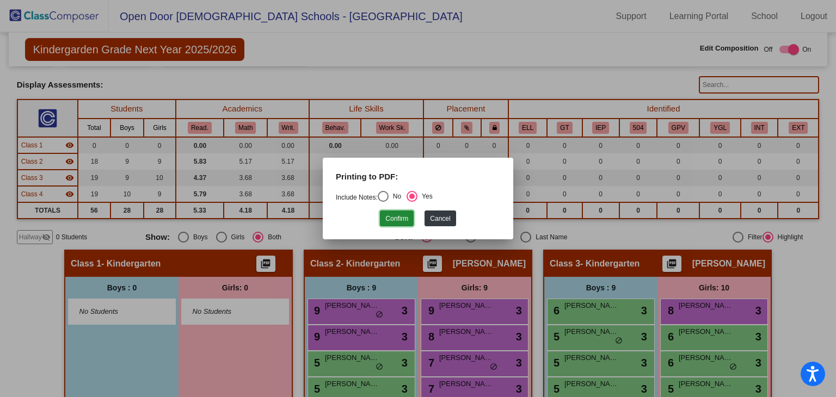
click at [403, 218] on button "Confirm" at bounding box center [397, 219] width 34 height 16
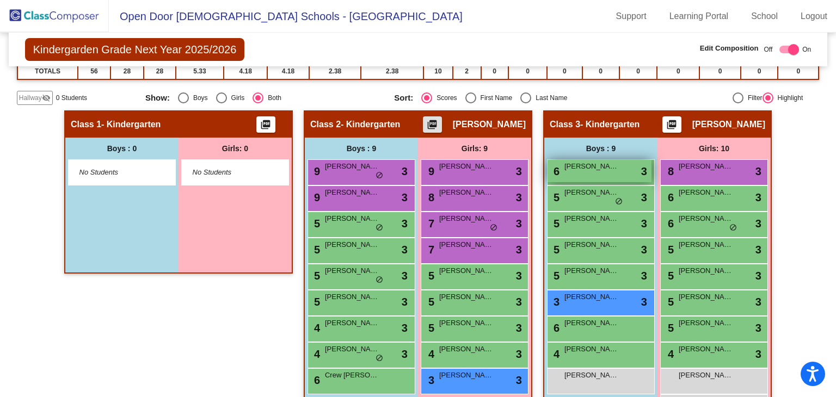
scroll to position [163, 0]
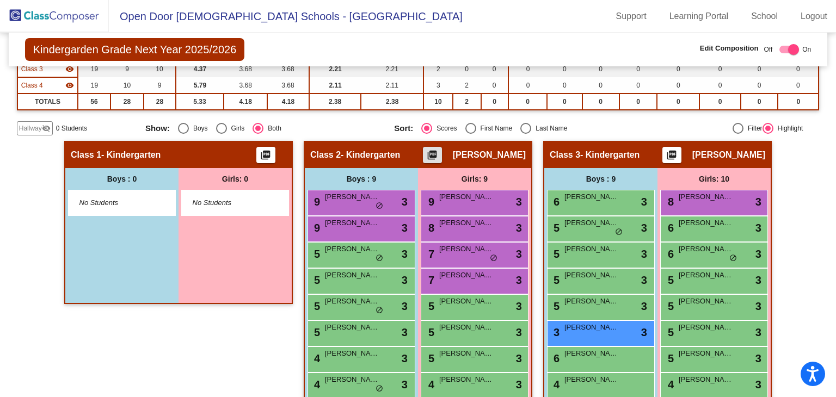
click at [678, 152] on mat-icon "picture_as_pdf" at bounding box center [671, 157] width 13 height 15
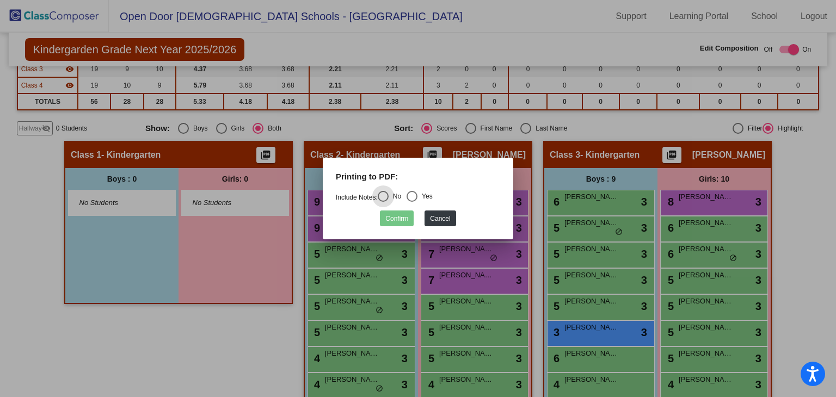
drag, startPoint x: 420, startPoint y: 194, endPoint x: 411, endPoint y: 210, distance: 17.8
click at [418, 194] on div "Select an option" at bounding box center [412, 196] width 11 height 11
click at [412, 202] on input "Yes" at bounding box center [412, 202] width 1 height 1
radio input "true"
drag, startPoint x: 407, startPoint y: 215, endPoint x: 547, endPoint y: 263, distance: 147.4
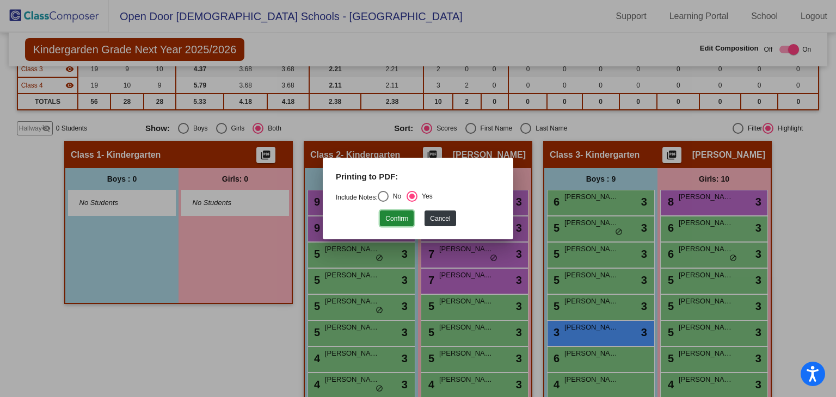
click at [409, 215] on button "Confirm" at bounding box center [397, 219] width 34 height 16
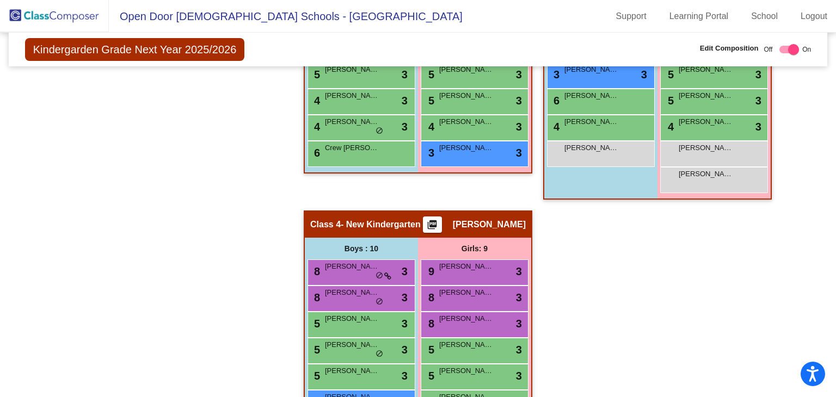
scroll to position [490, 0]
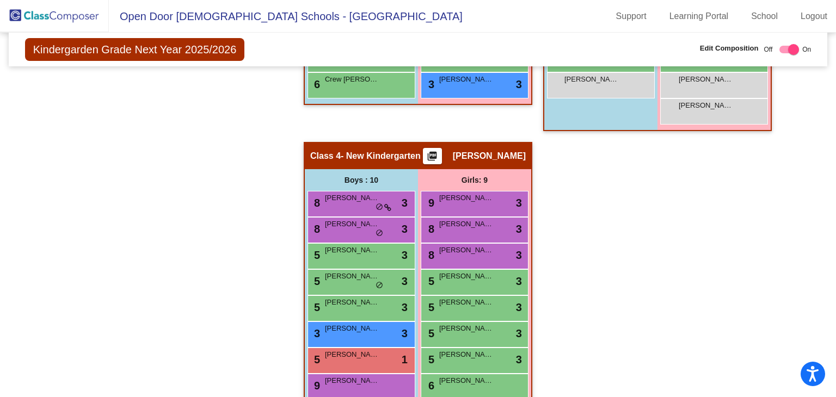
drag, startPoint x: 455, startPoint y: 148, endPoint x: 466, endPoint y: 149, distance: 11.5
click at [456, 148] on div "Class 4 - New Kindergarten picture_as_pdf Kayla Skoczen" at bounding box center [418, 156] width 227 height 26
click at [439, 158] on mat-icon "picture_as_pdf" at bounding box center [432, 158] width 13 height 15
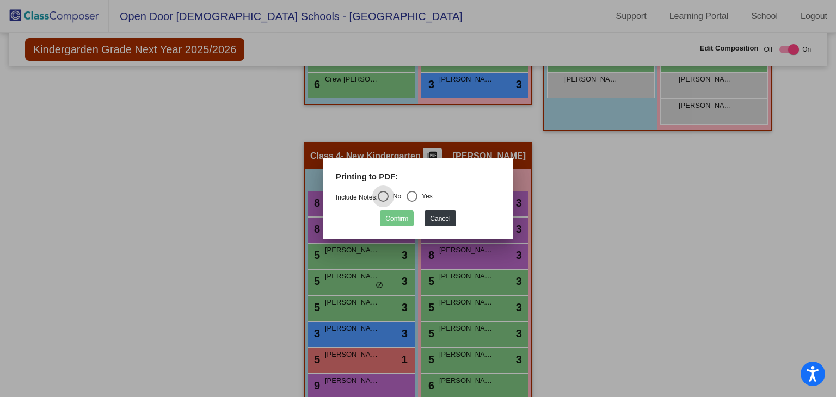
click at [424, 197] on div "Yes" at bounding box center [425, 197] width 15 height 10
click at [412, 202] on input "Yes" at bounding box center [412, 202] width 1 height 1
radio input "true"
click at [399, 227] on mat-dialog-container "Printing to PDF: Include Notes: No Yes Confirm Cancel" at bounding box center [418, 199] width 191 height 82
click at [407, 219] on button "Confirm" at bounding box center [397, 219] width 34 height 16
